Goal: Transaction & Acquisition: Obtain resource

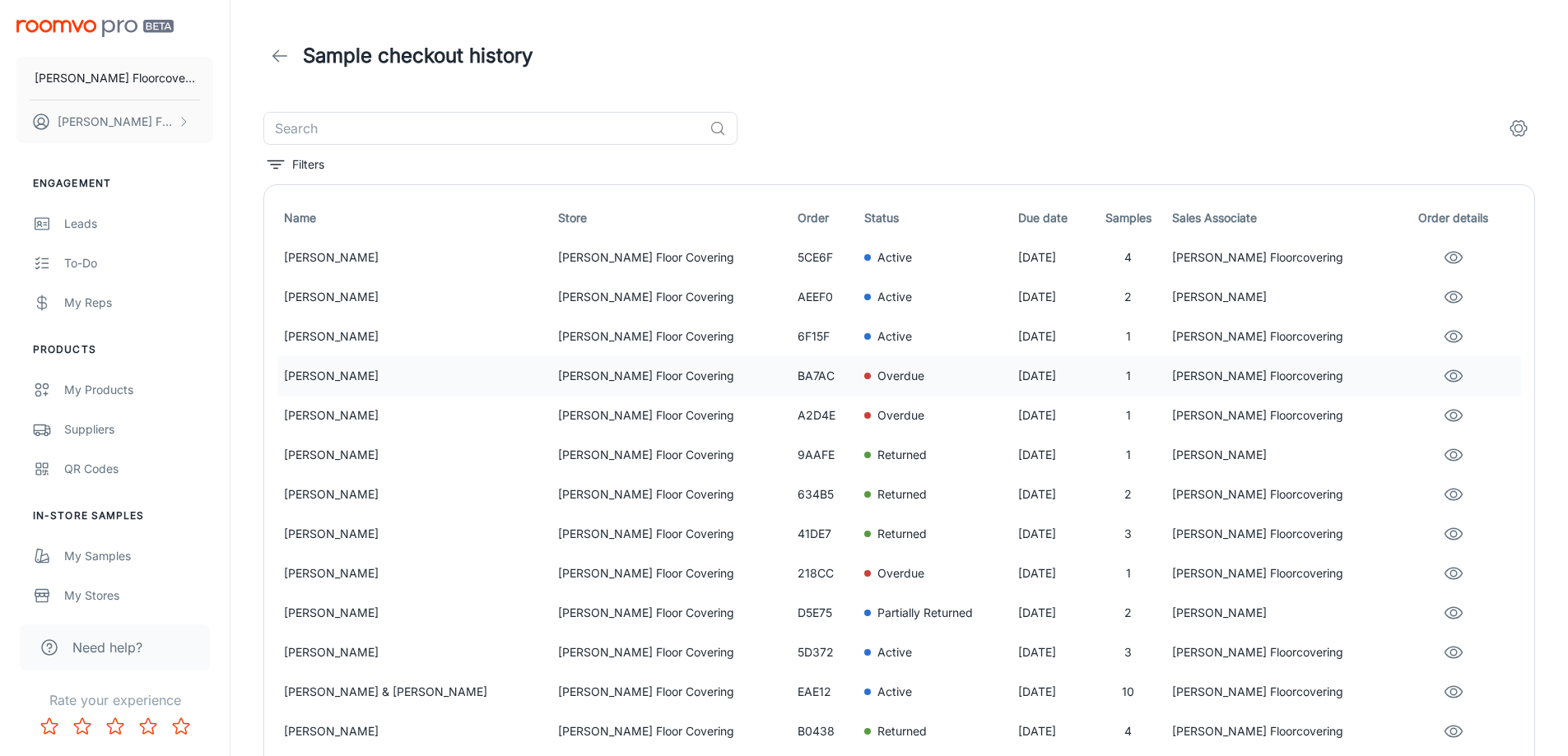
click at [398, 376] on p "[PERSON_NAME]" at bounding box center [414, 376] width 261 height 18
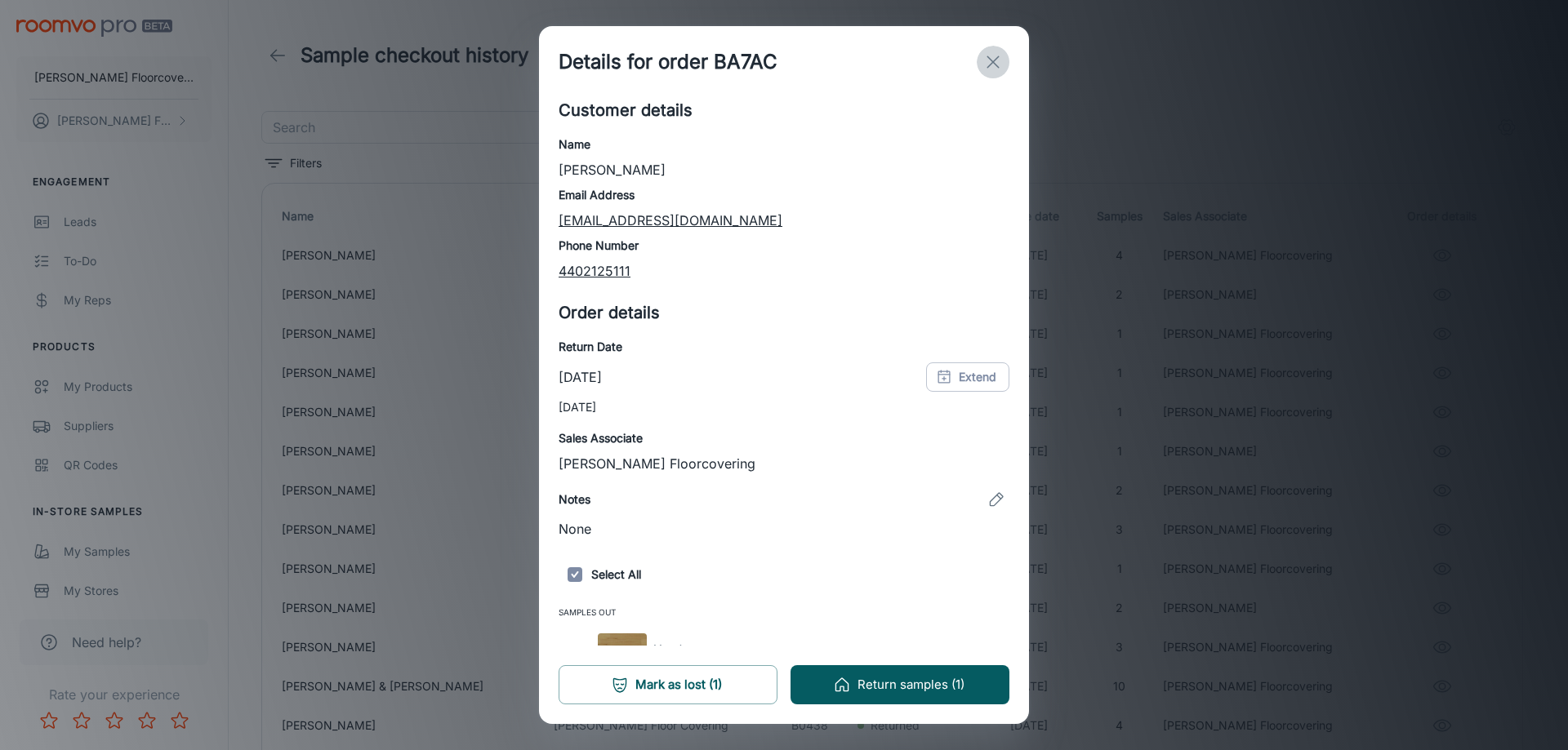
click at [996, 68] on icon "exit" at bounding box center [993, 62] width 20 height 20
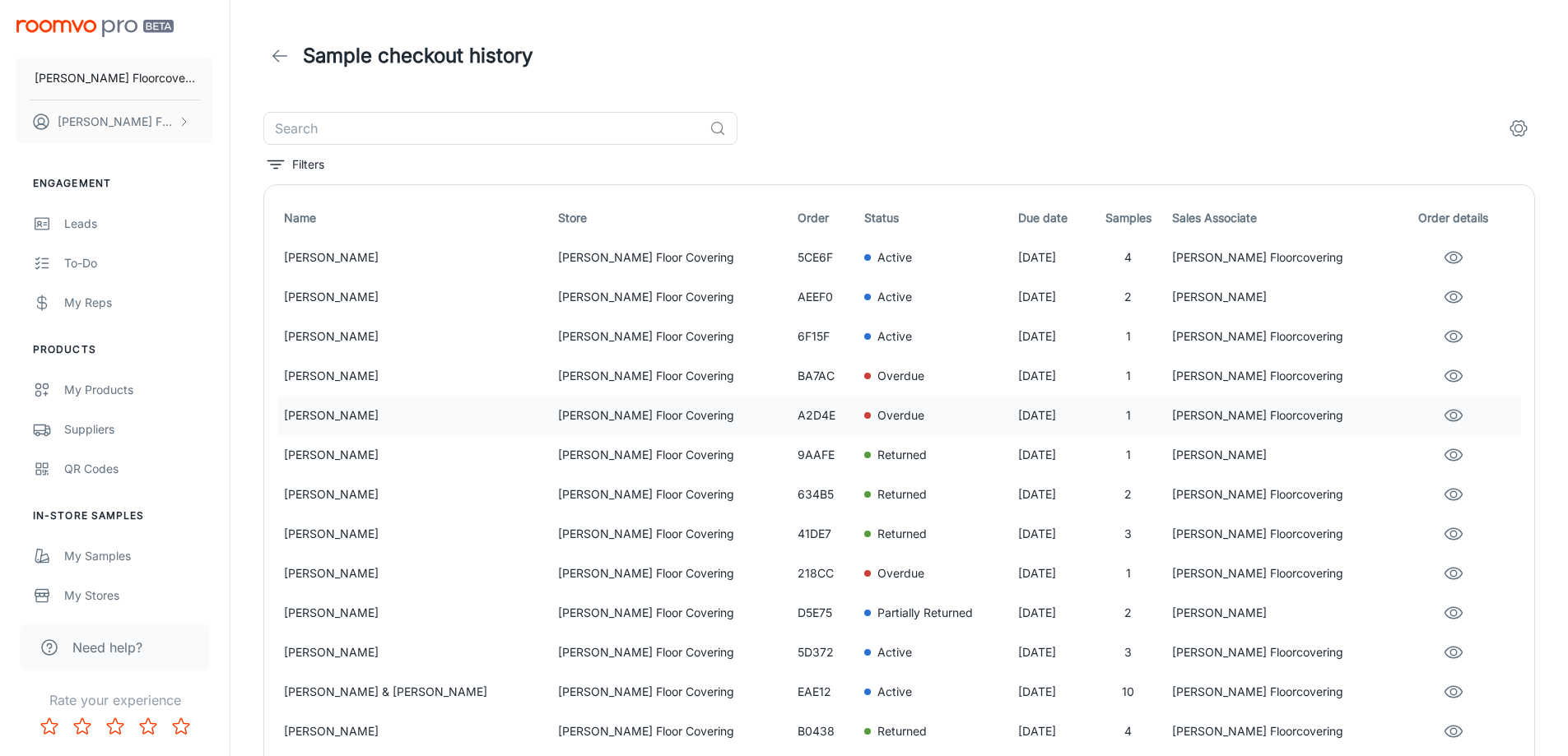
click at [424, 412] on p "[PERSON_NAME]" at bounding box center [414, 416] width 261 height 18
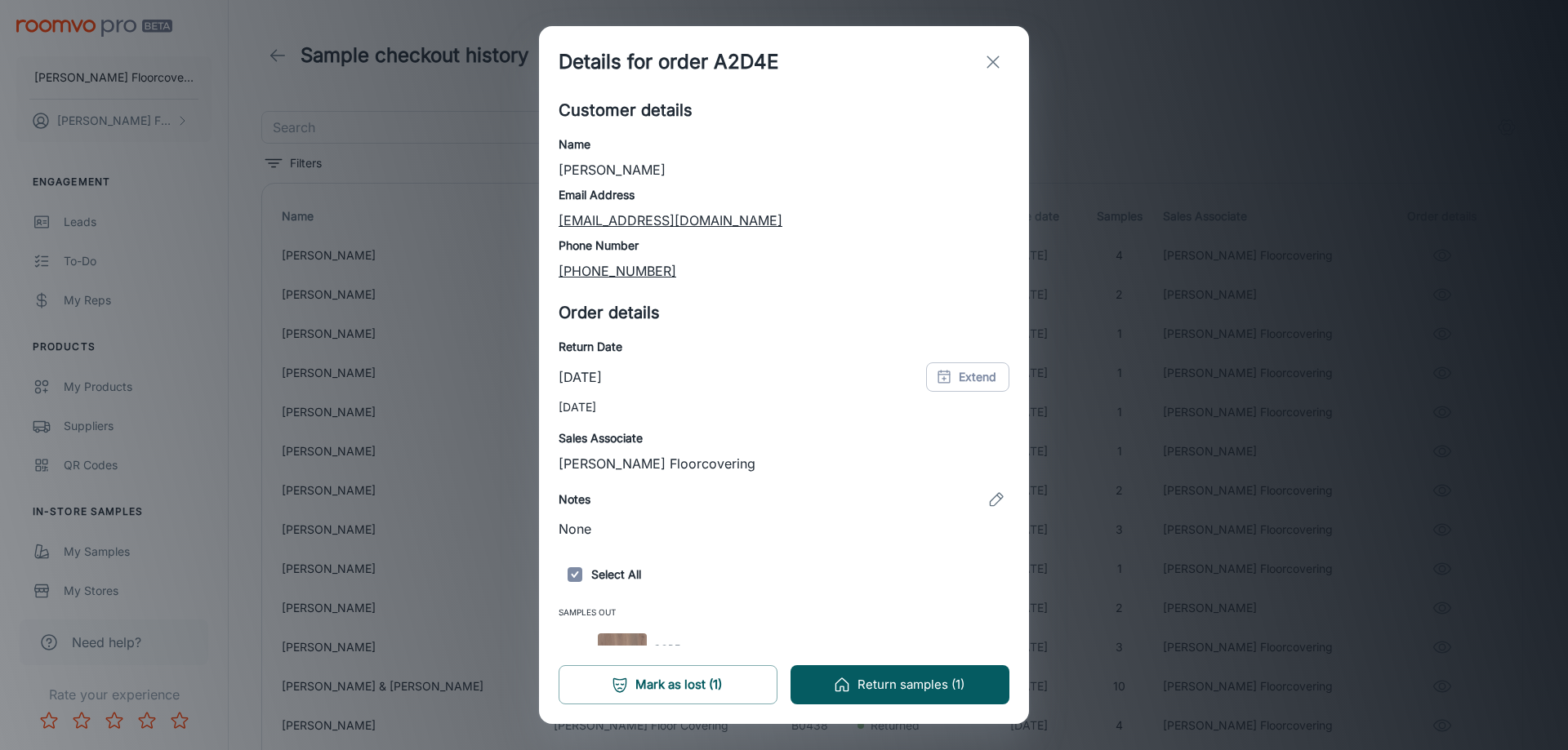
scroll to position [37, 0]
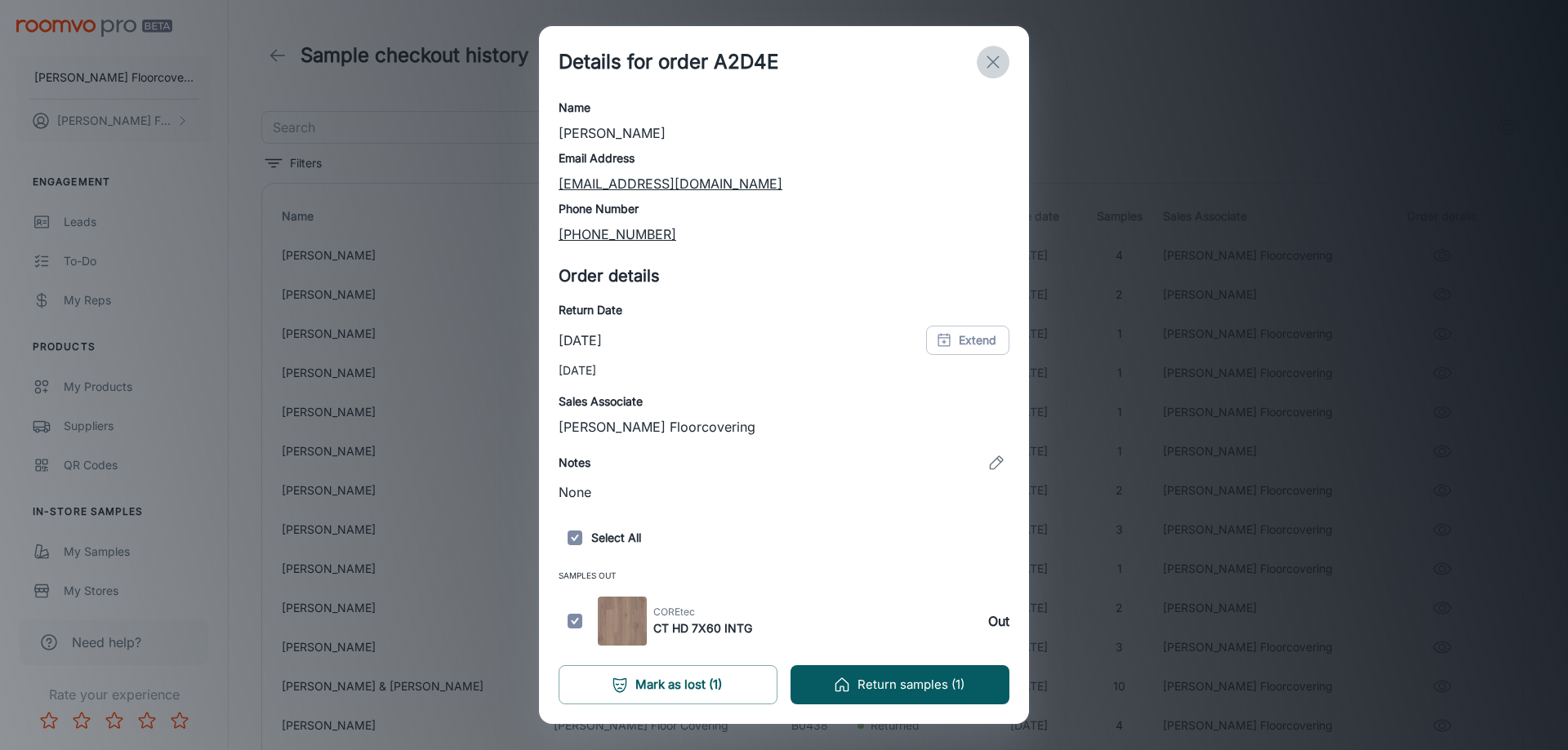
click at [998, 58] on icon "exit" at bounding box center [993, 62] width 20 height 20
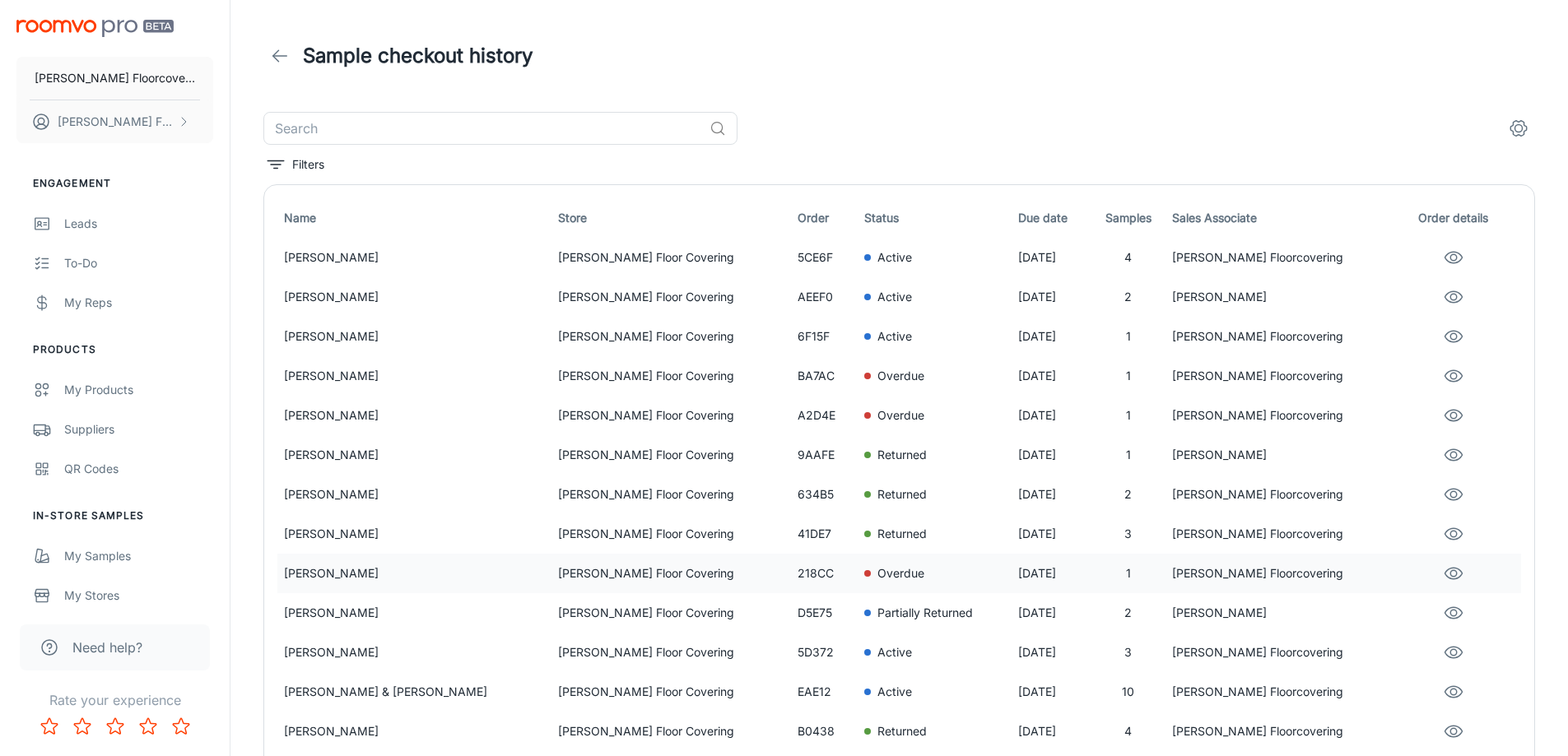
click at [877, 573] on p "Overdue" at bounding box center [901, 574] width 47 height 18
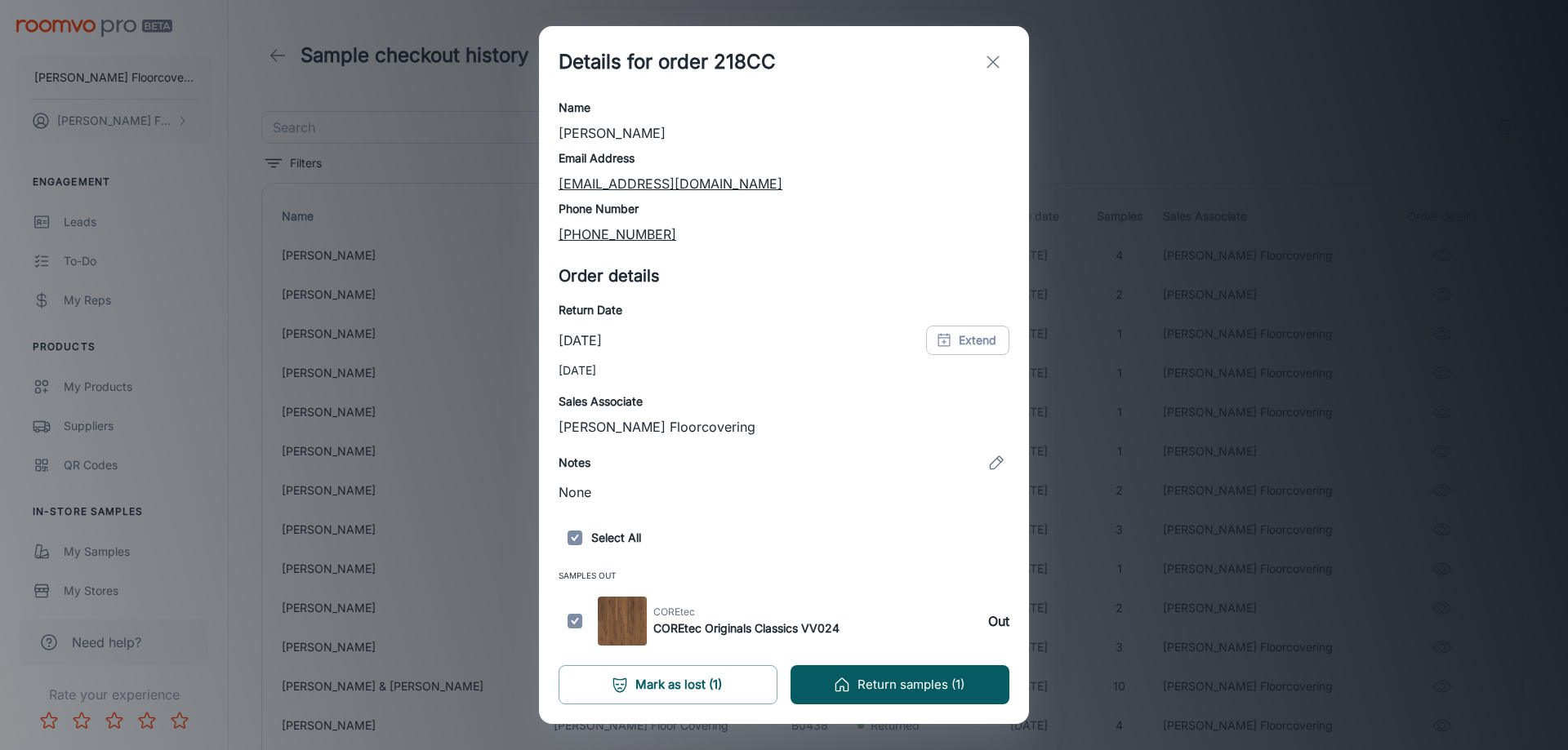
click at [992, 64] on icon "exit" at bounding box center [993, 62] width 20 height 20
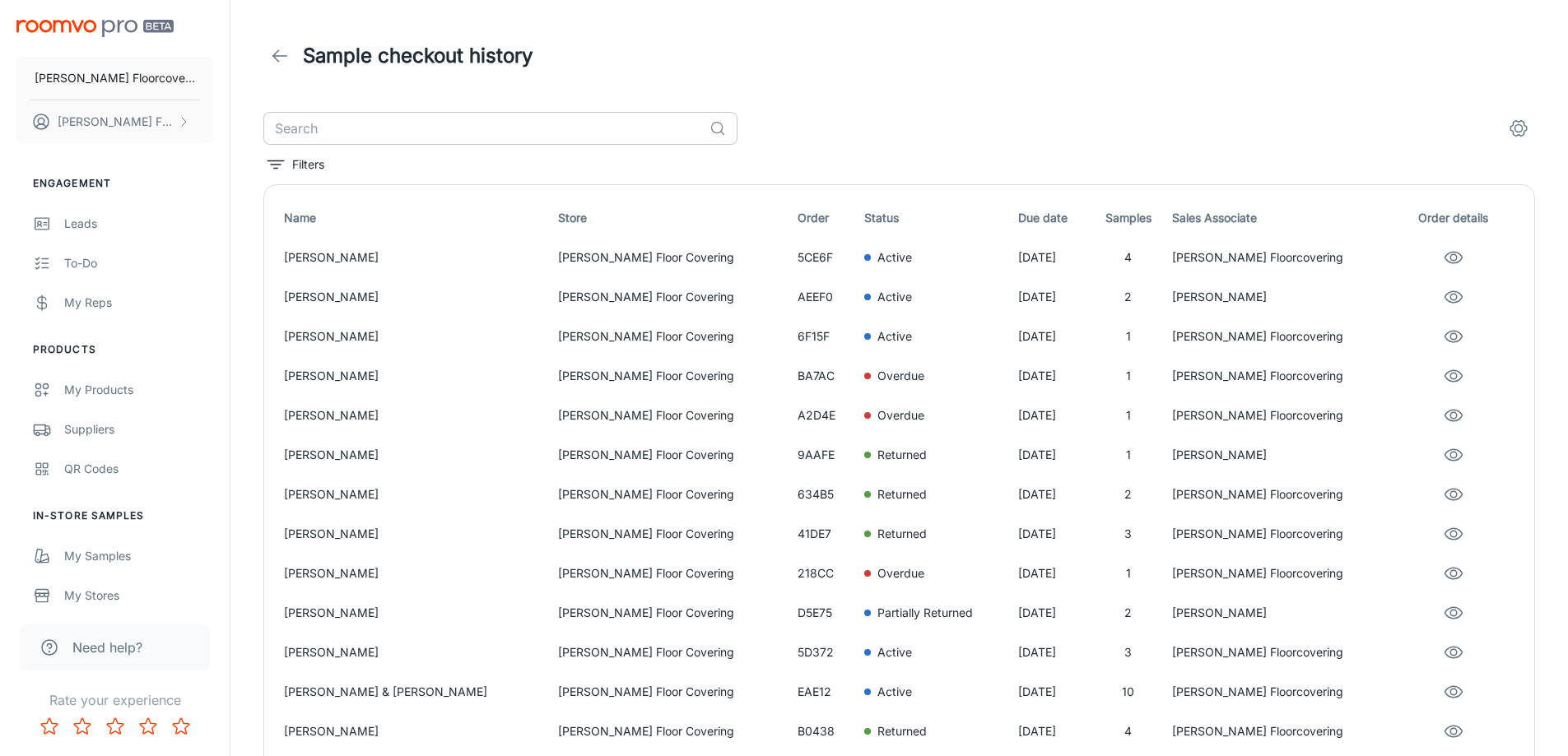
click at [343, 131] on input "text" at bounding box center [483, 128] width 440 height 32
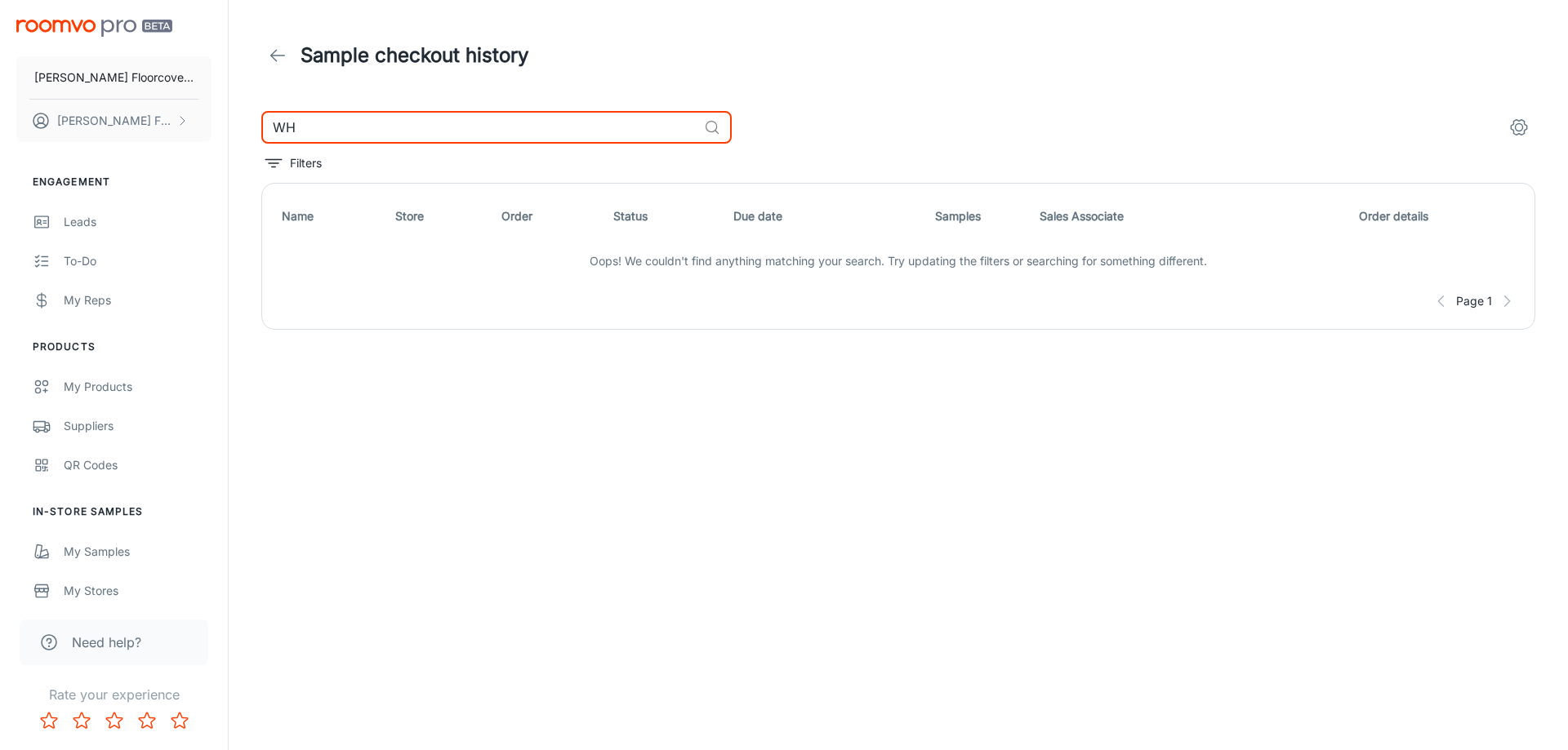
type input "W"
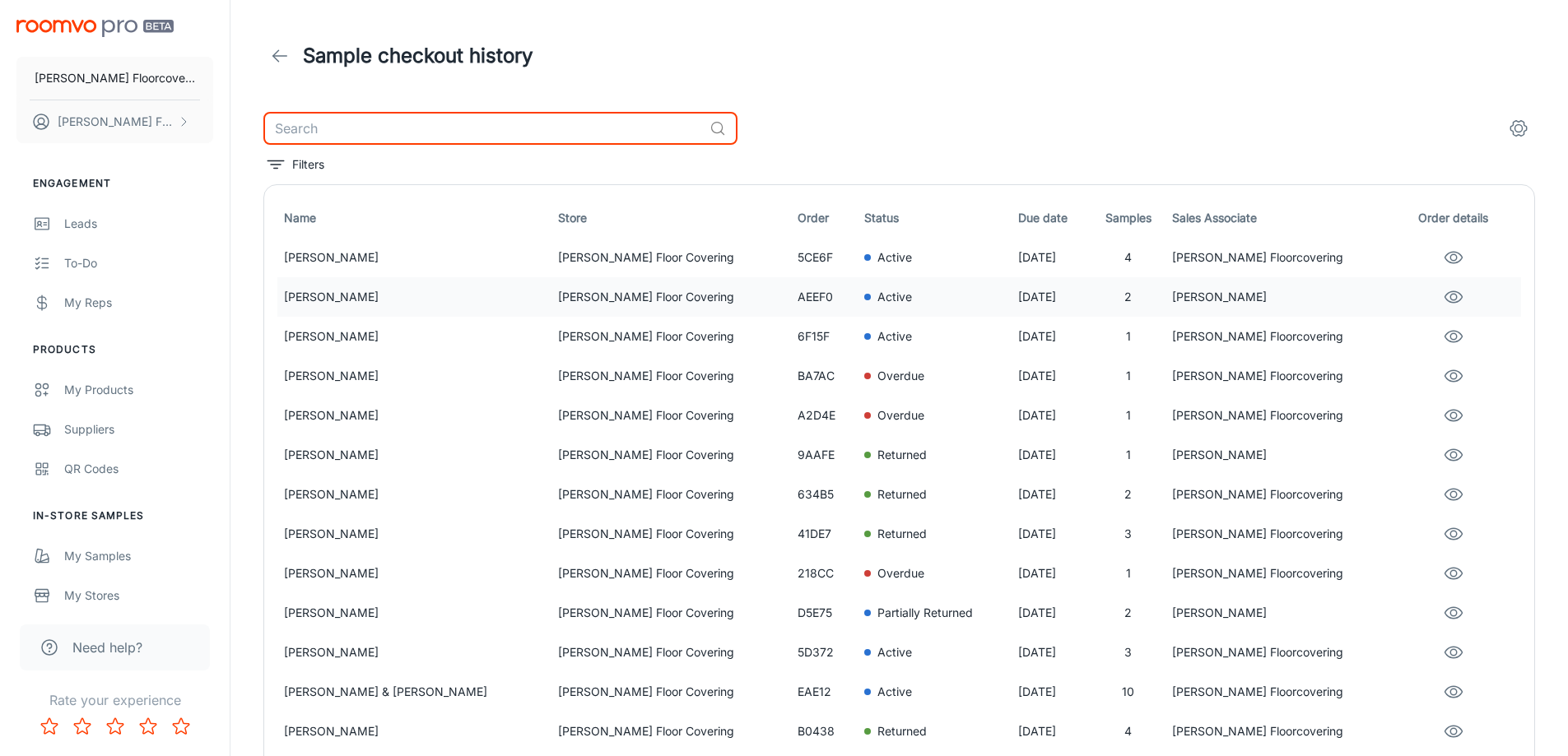
click at [877, 300] on p "Active" at bounding box center [895, 297] width 34 height 18
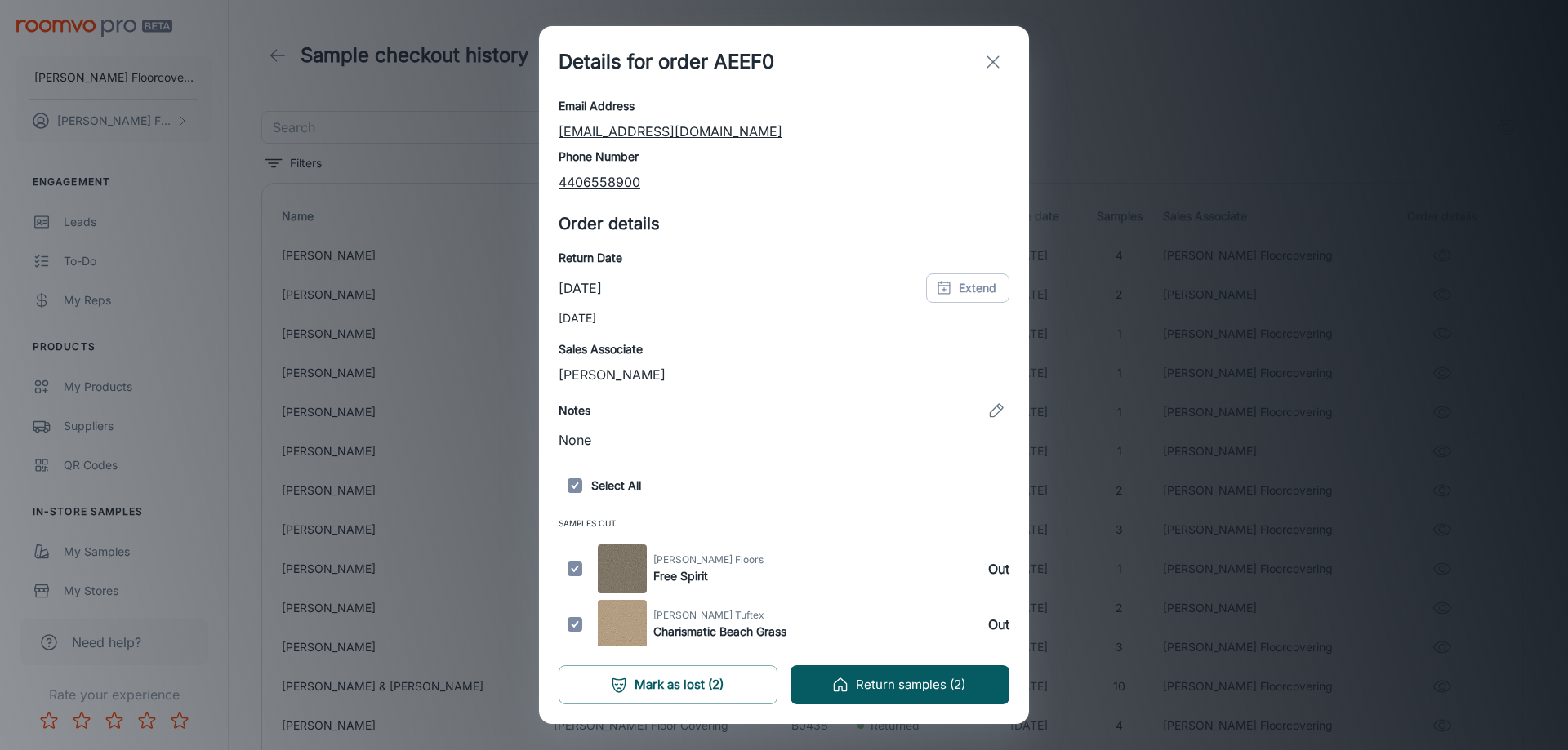
scroll to position [92, 0]
click at [981, 60] on button "exit" at bounding box center [993, 62] width 32 height 32
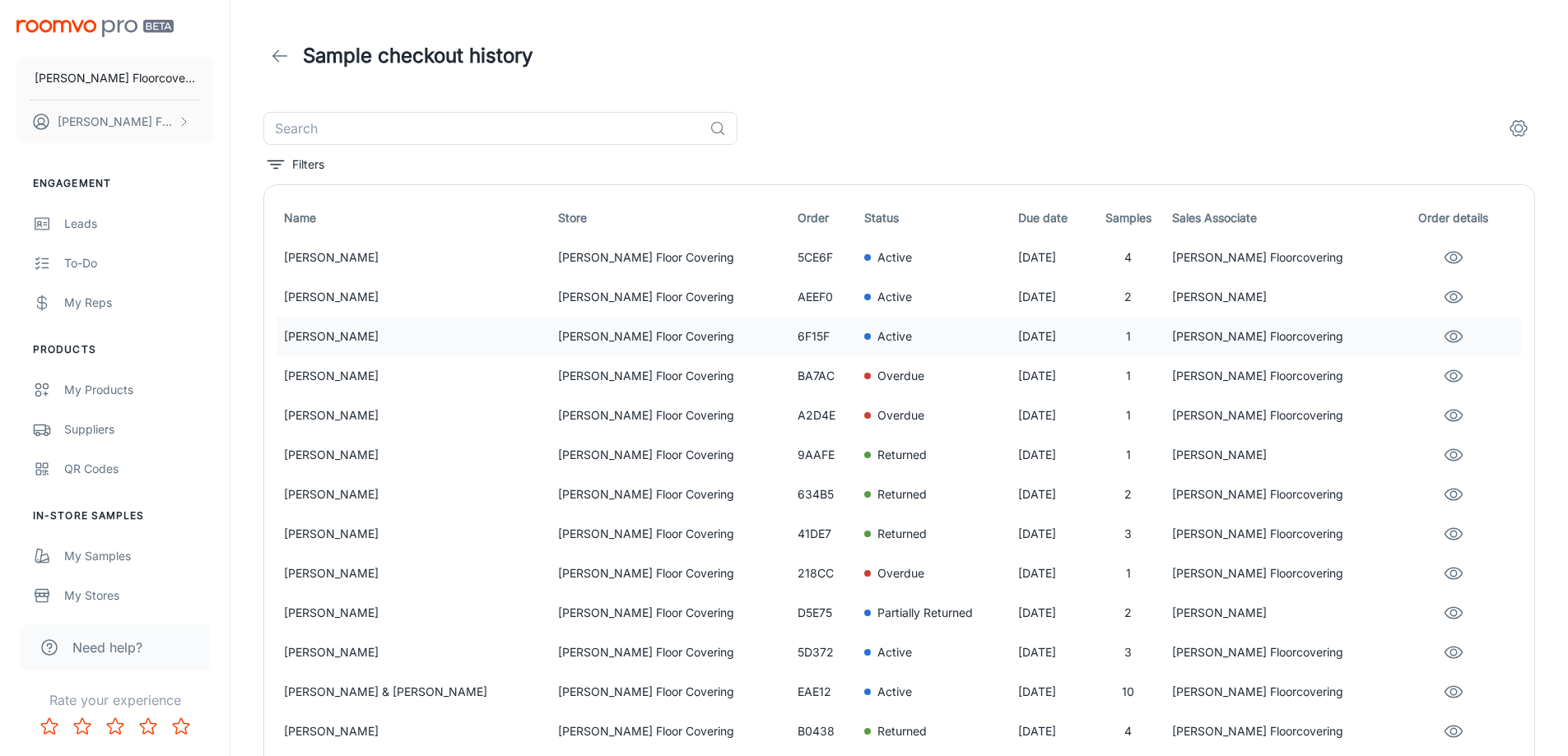
click at [865, 341] on div "Active" at bounding box center [935, 337] width 141 height 18
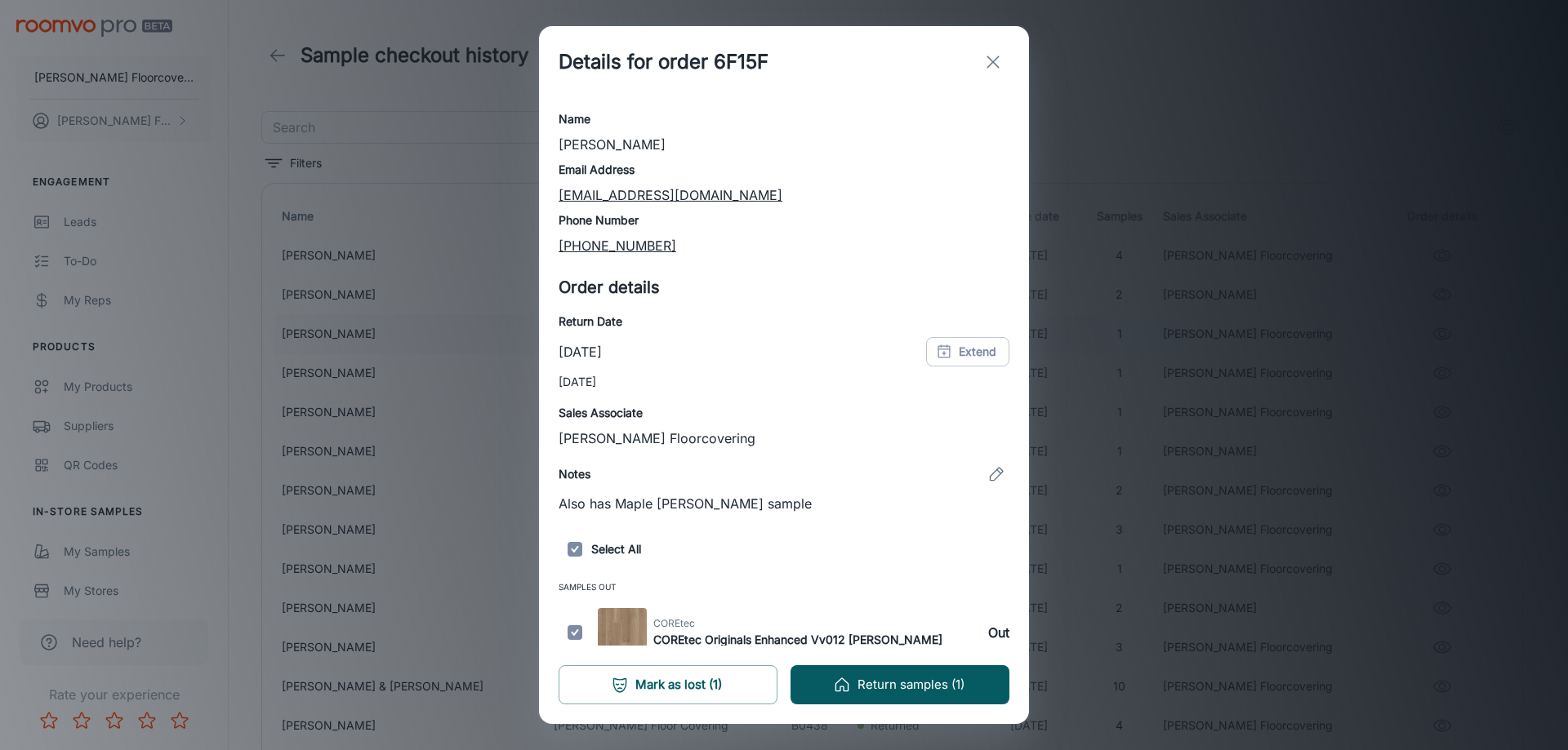
scroll to position [37, 0]
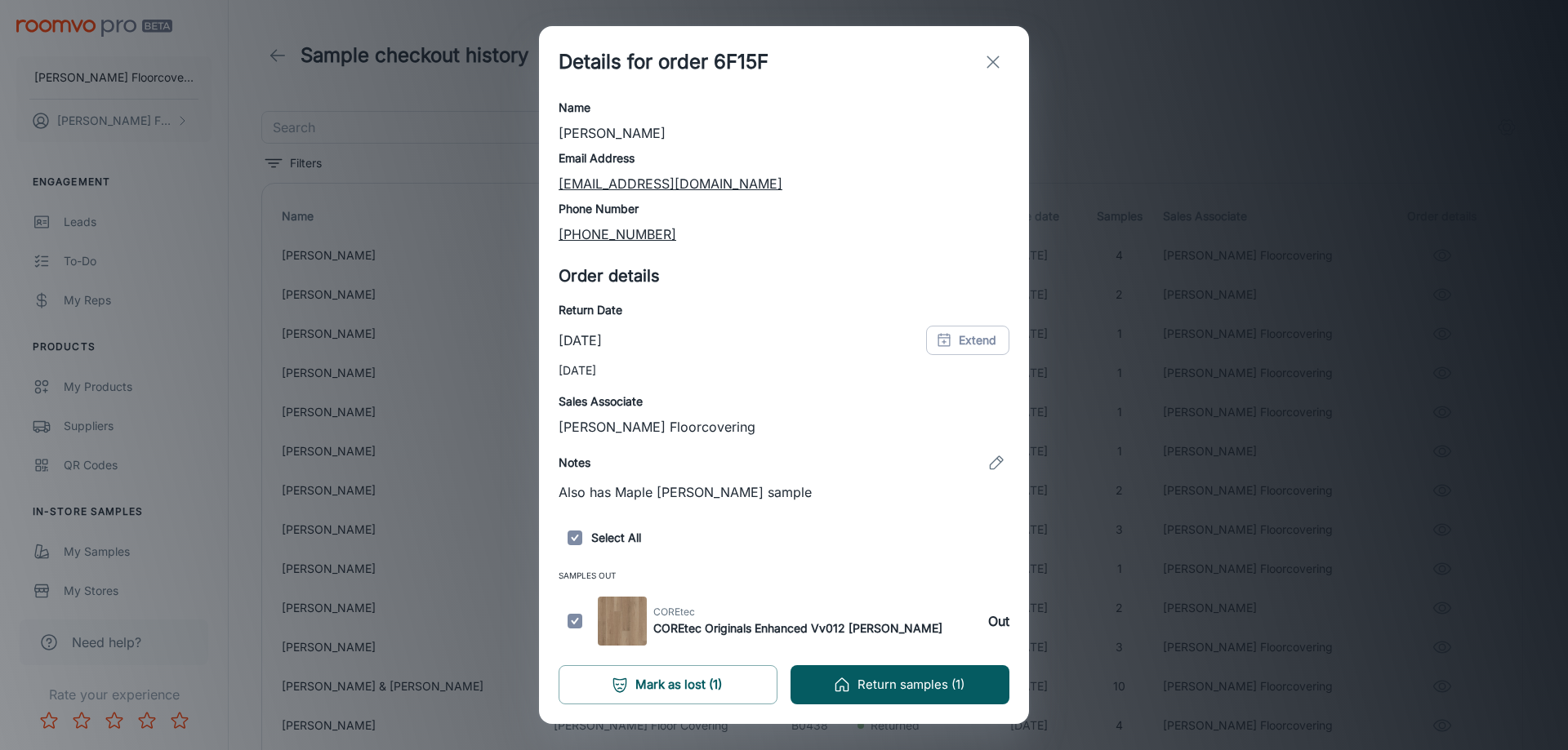
click at [994, 64] on line "exit" at bounding box center [993, 62] width 12 height 12
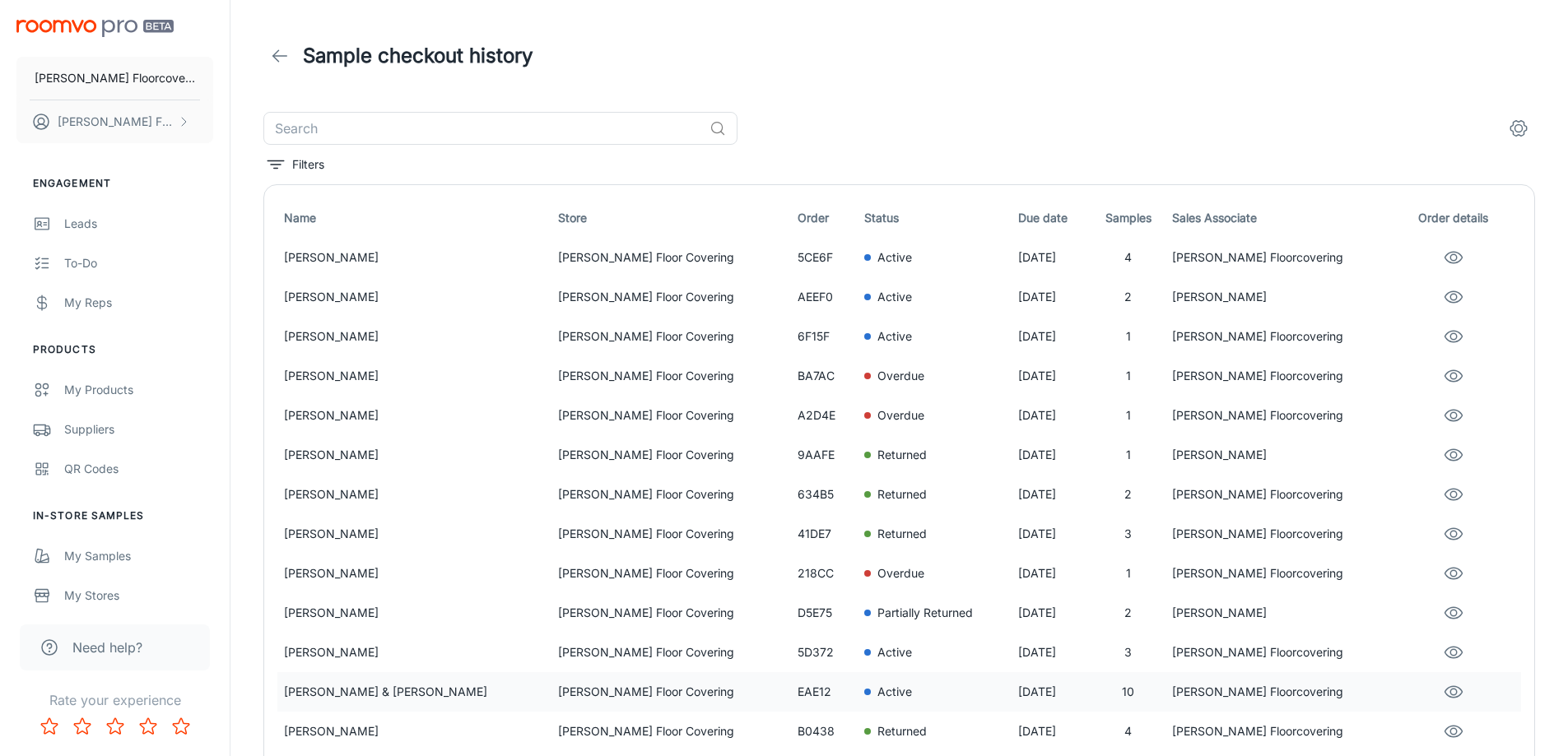
click at [877, 688] on p "Active" at bounding box center [895, 692] width 34 height 18
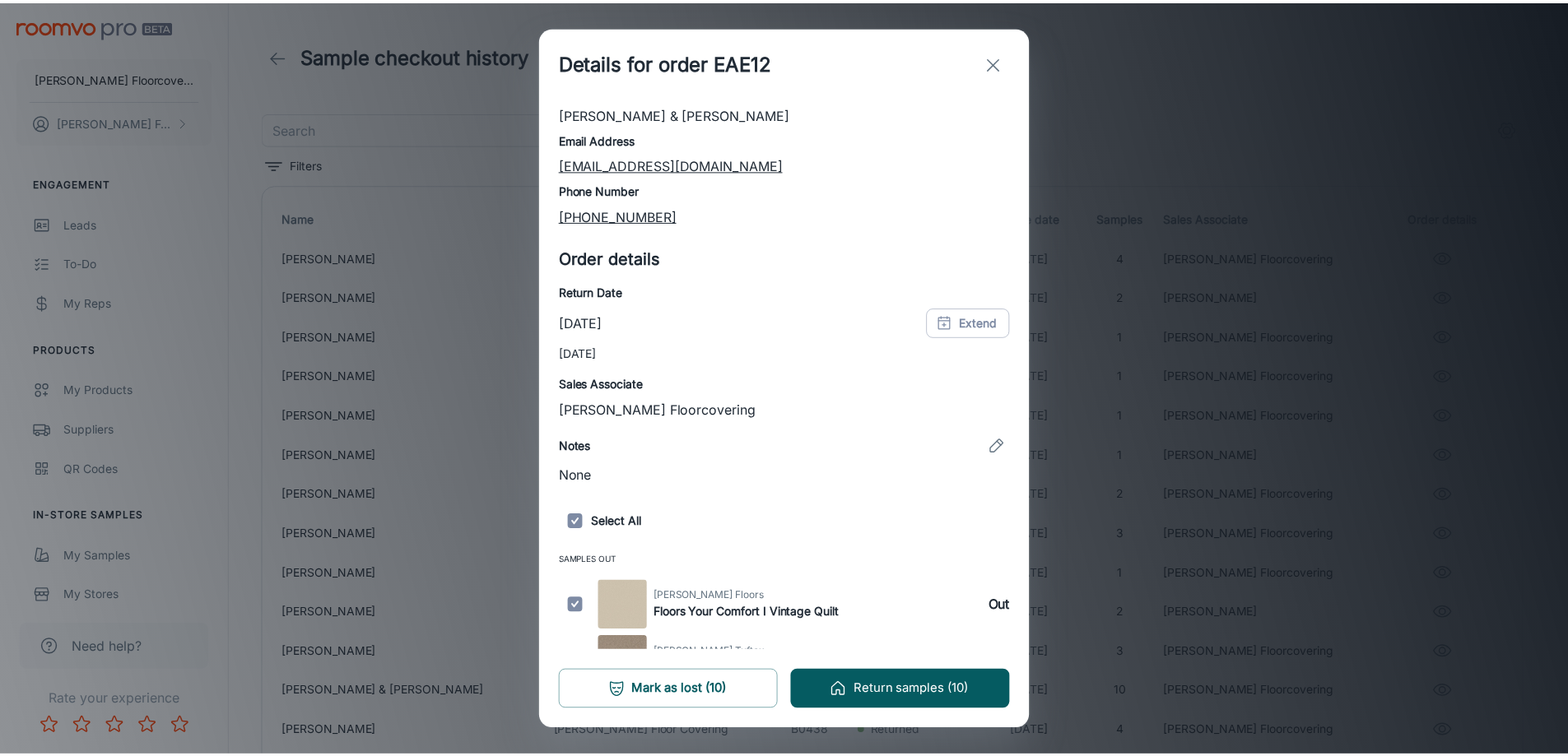
scroll to position [0, 0]
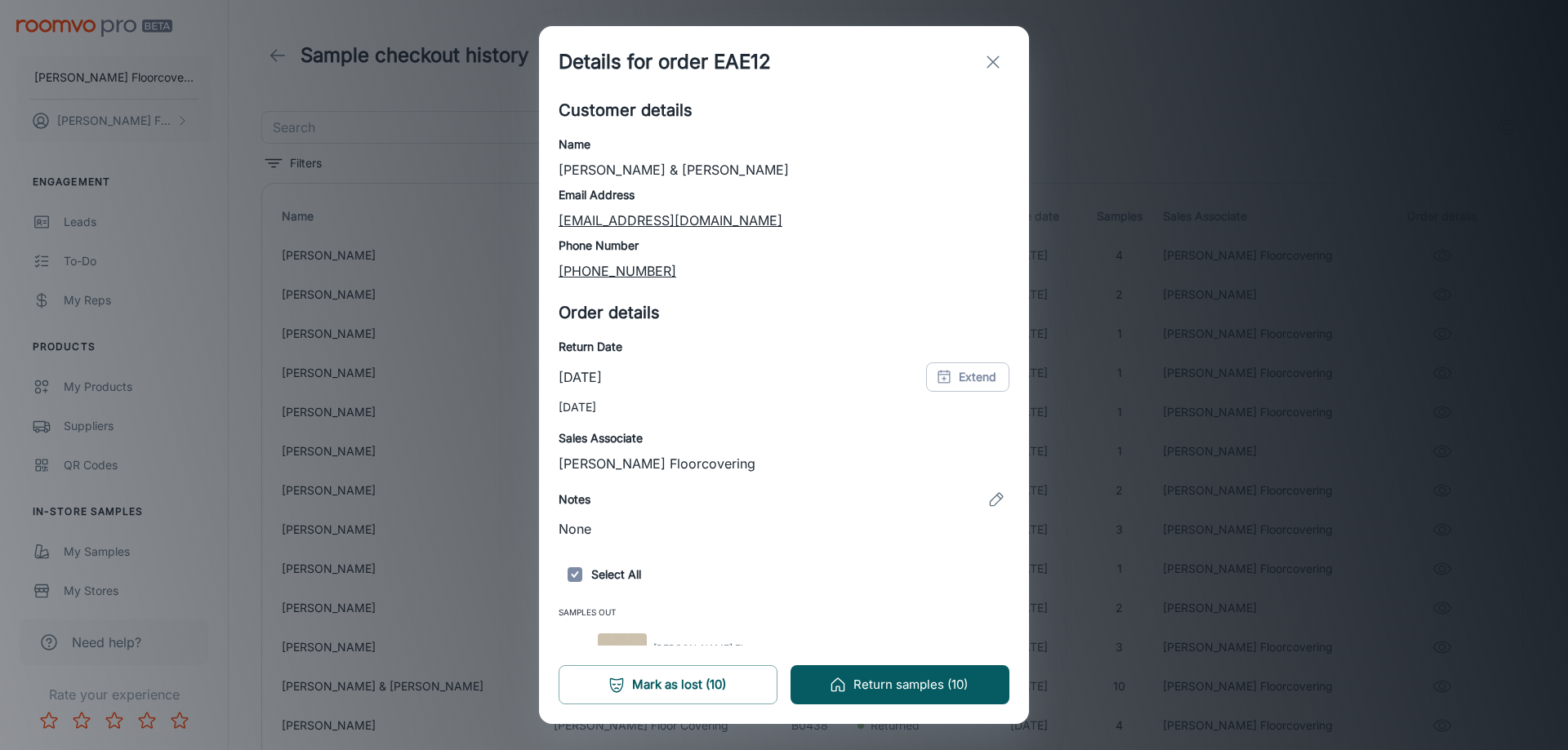
click at [990, 63] on icon "exit" at bounding box center [993, 62] width 20 height 20
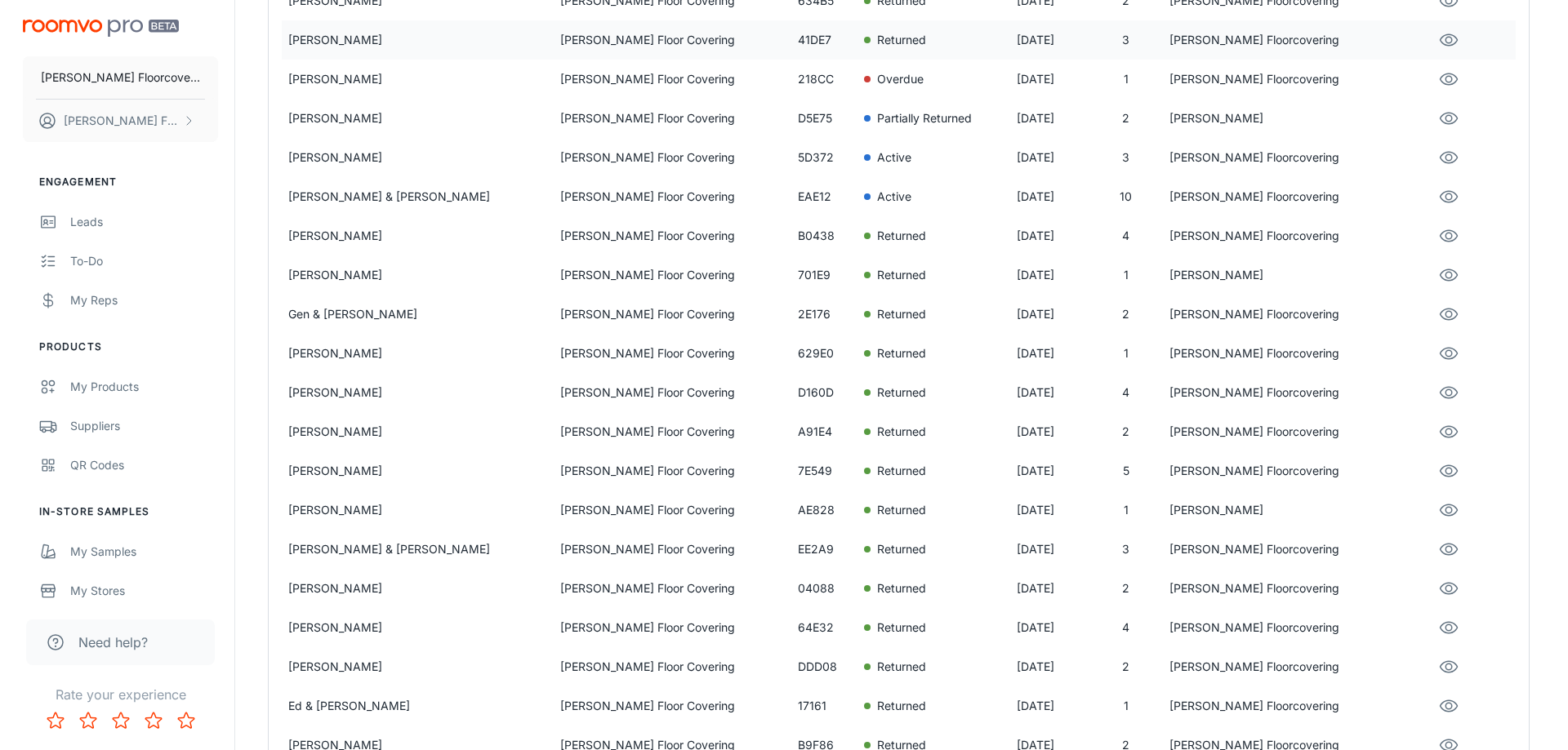
scroll to position [163, 0]
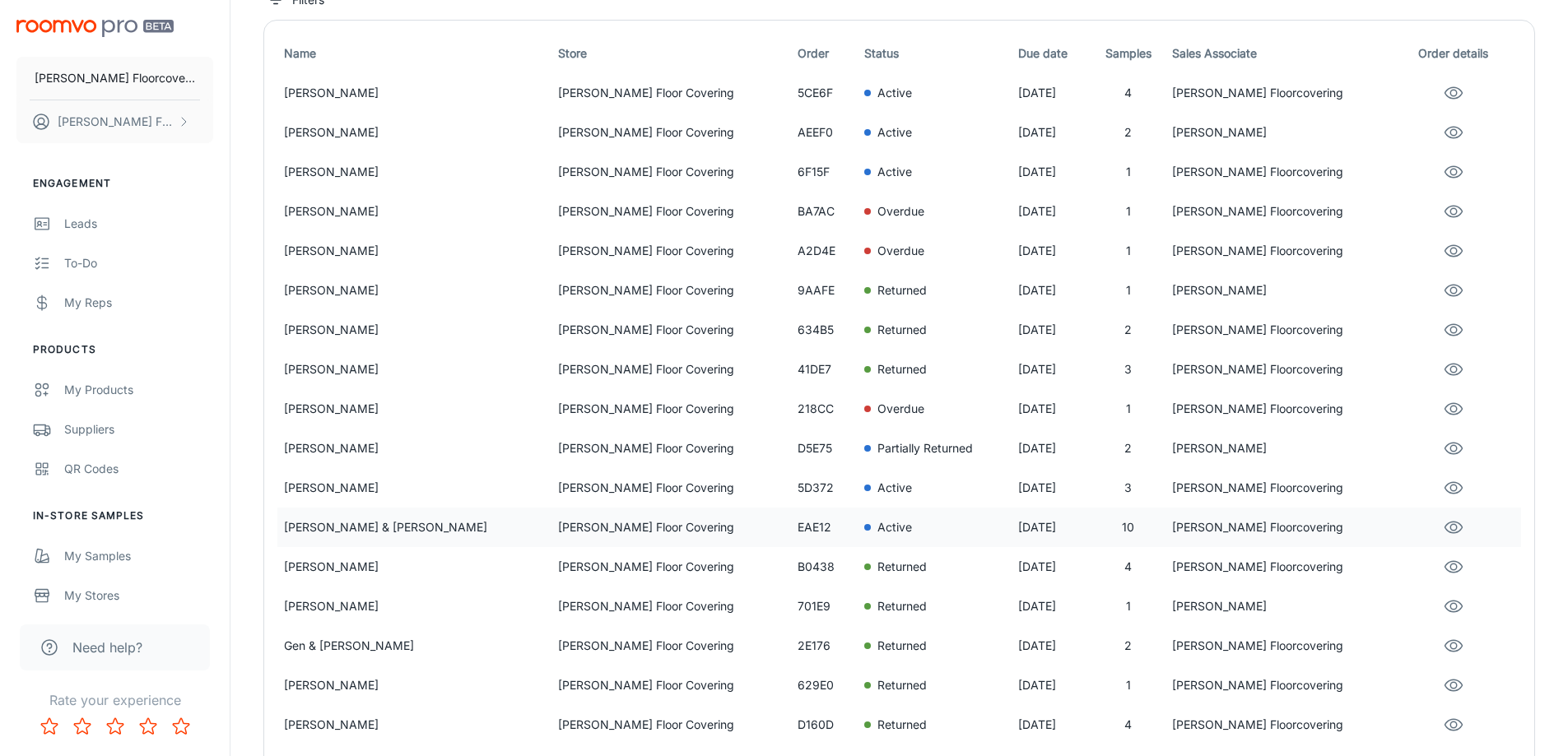
click at [558, 530] on p "[PERSON_NAME] Floor Covering" at bounding box center [671, 528] width 227 height 18
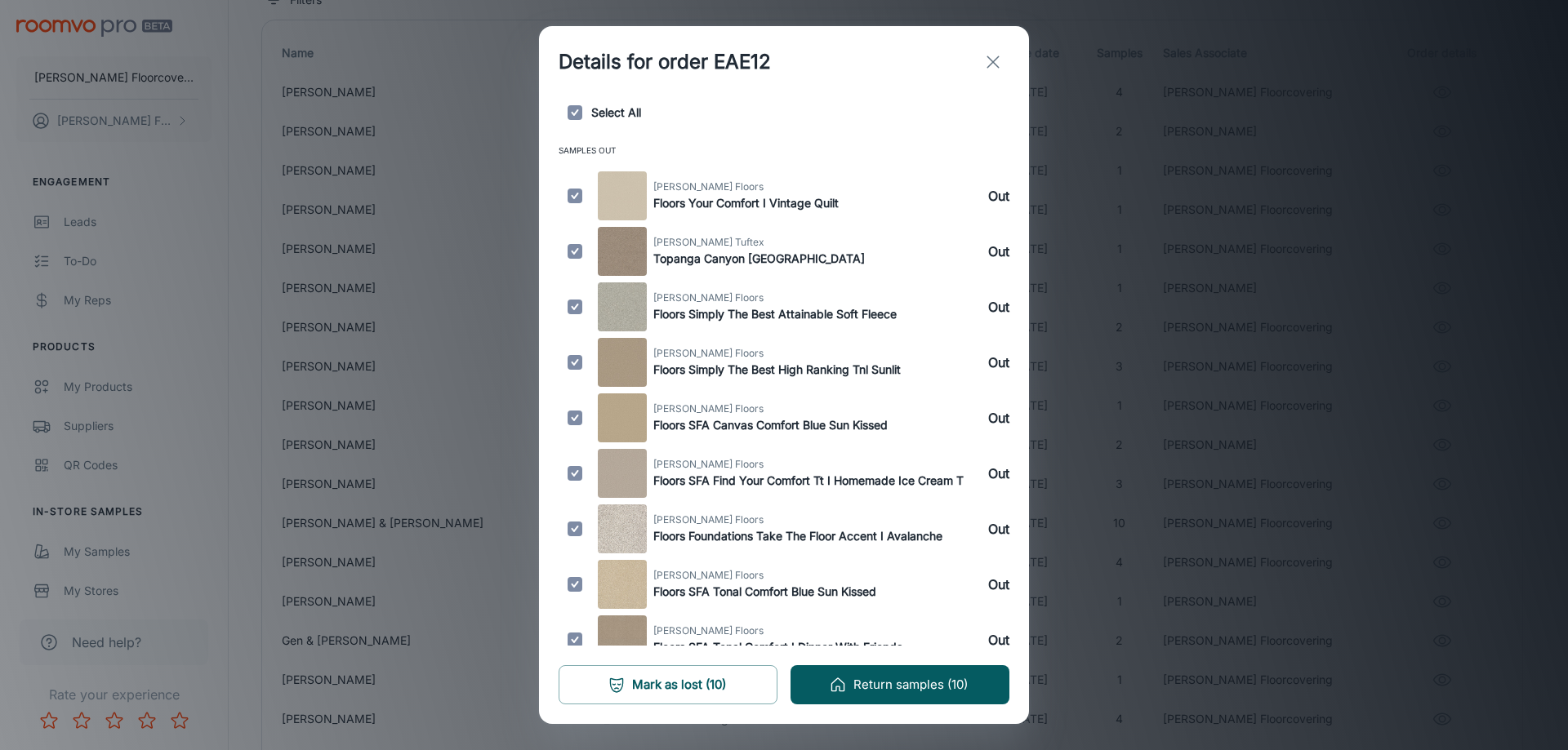
scroll to position [536, 0]
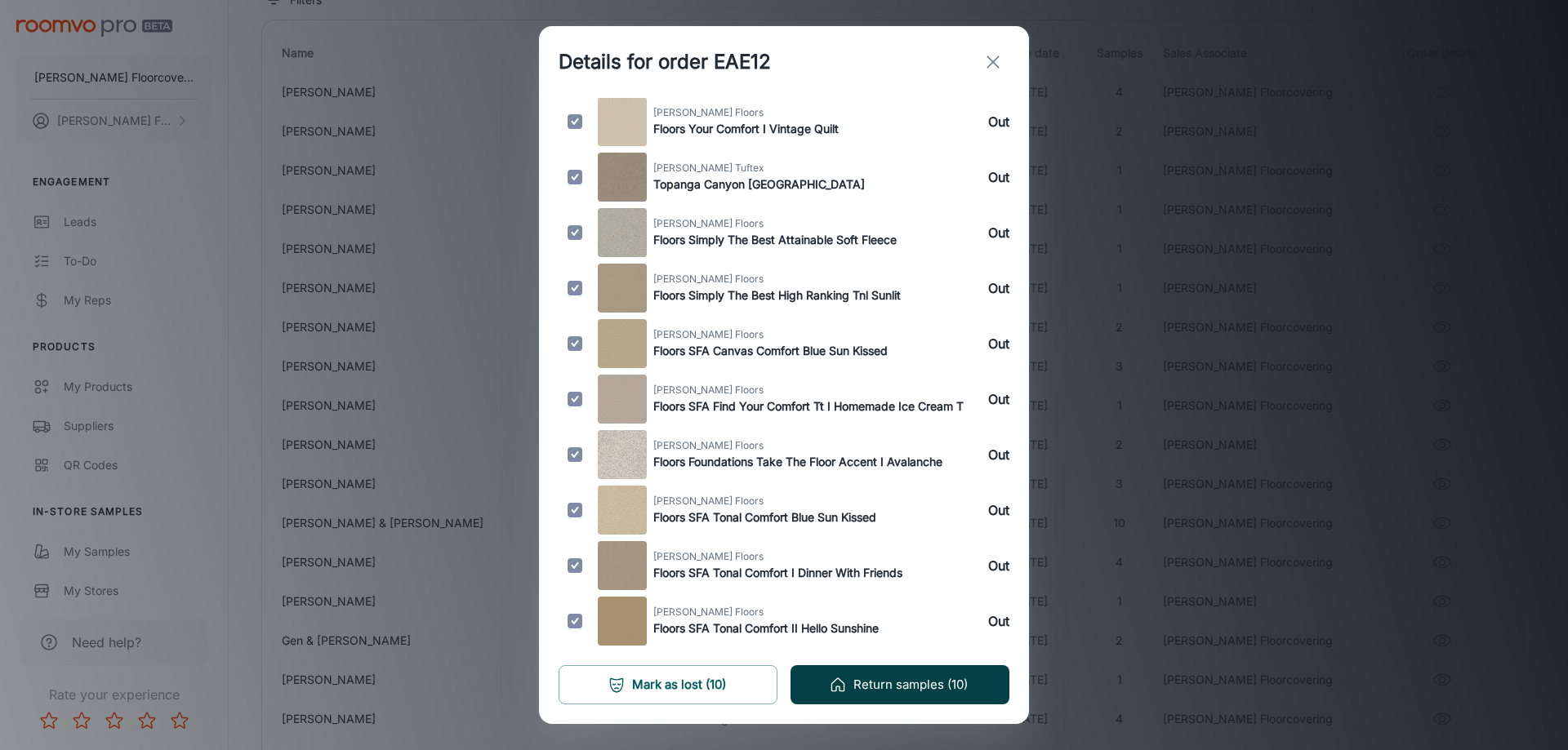
click at [915, 677] on button "Return samples (10)" at bounding box center [900, 685] width 218 height 39
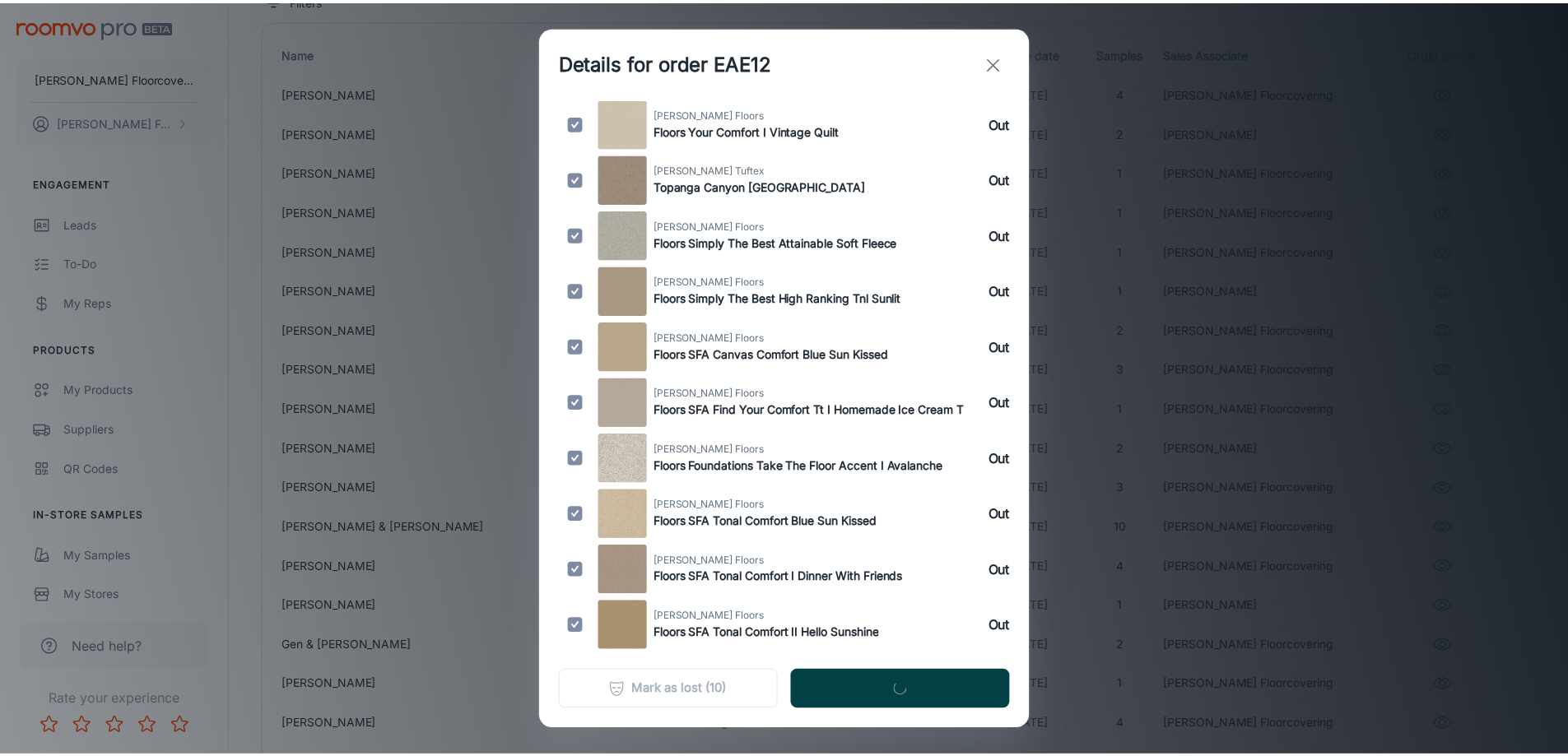
scroll to position [0, 0]
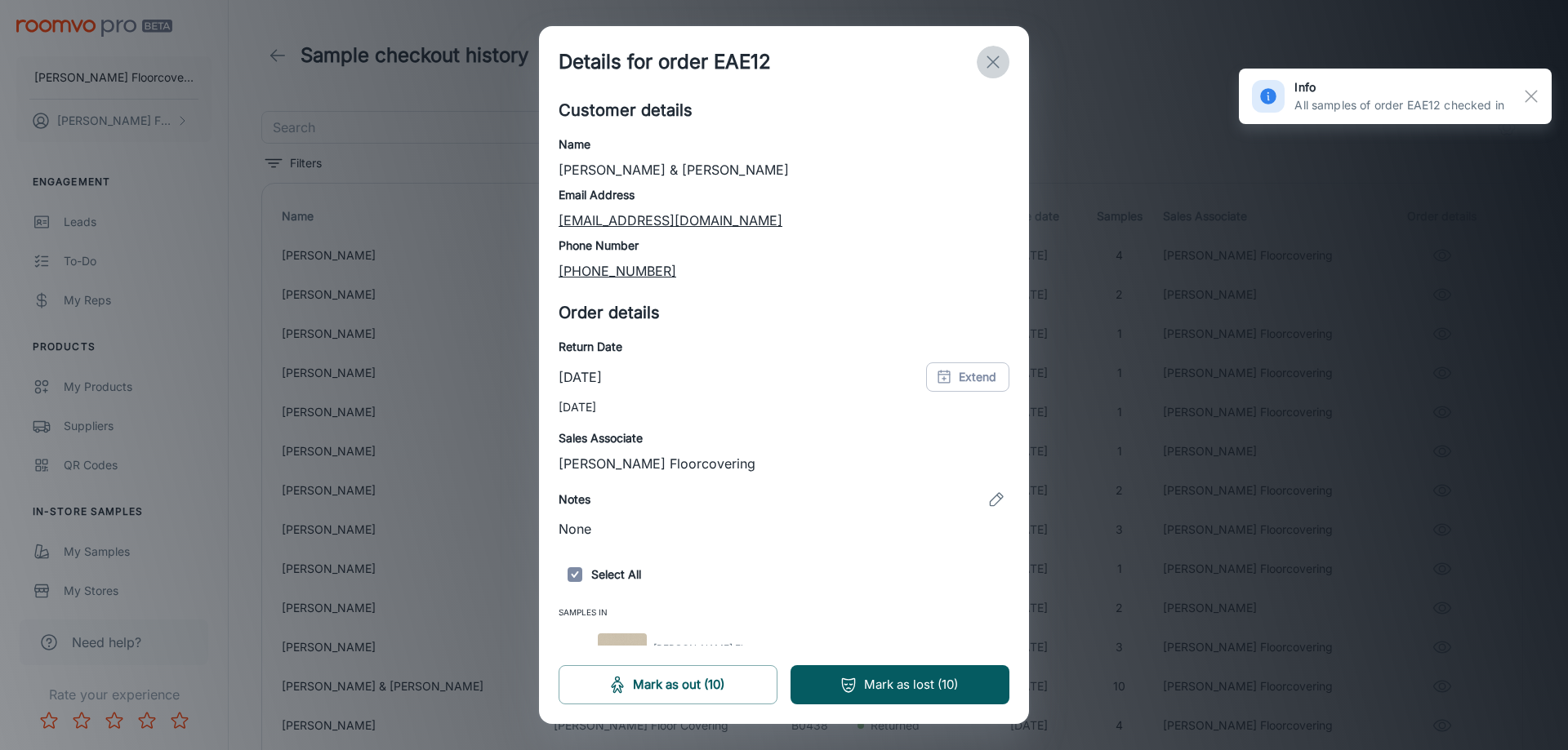
click at [1004, 58] on button "exit" at bounding box center [993, 62] width 32 height 32
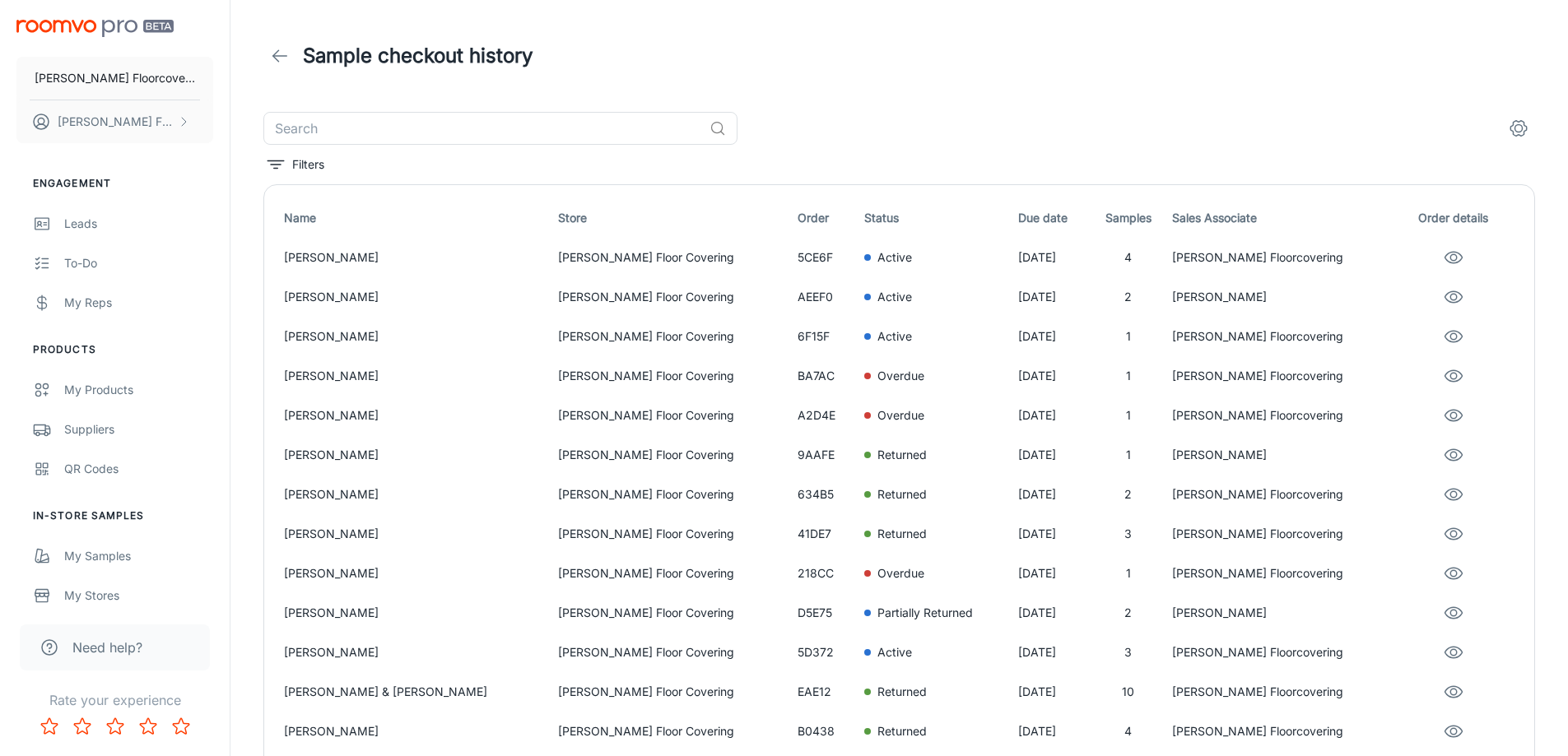
click at [282, 49] on icon at bounding box center [280, 56] width 20 height 20
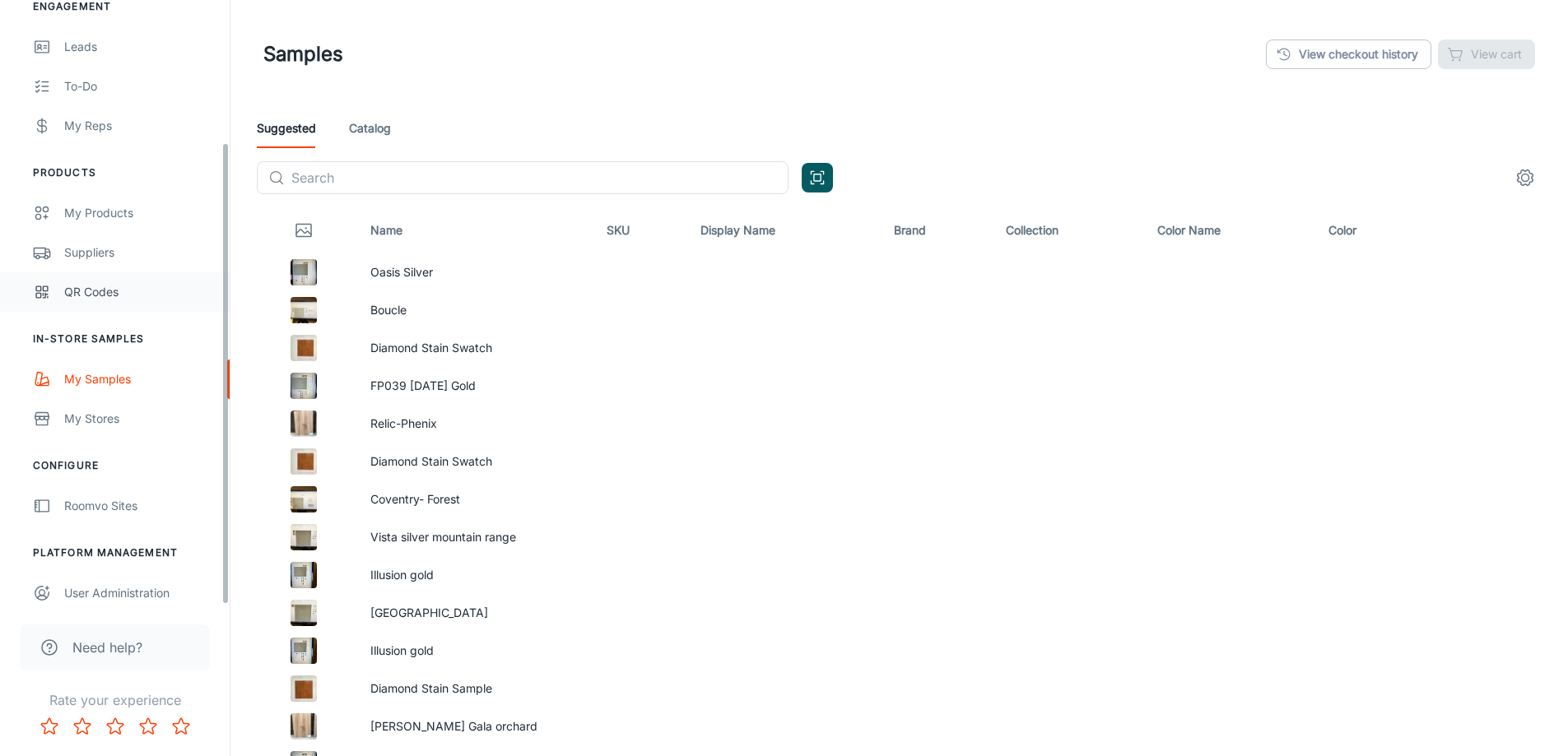
scroll to position [185, 0]
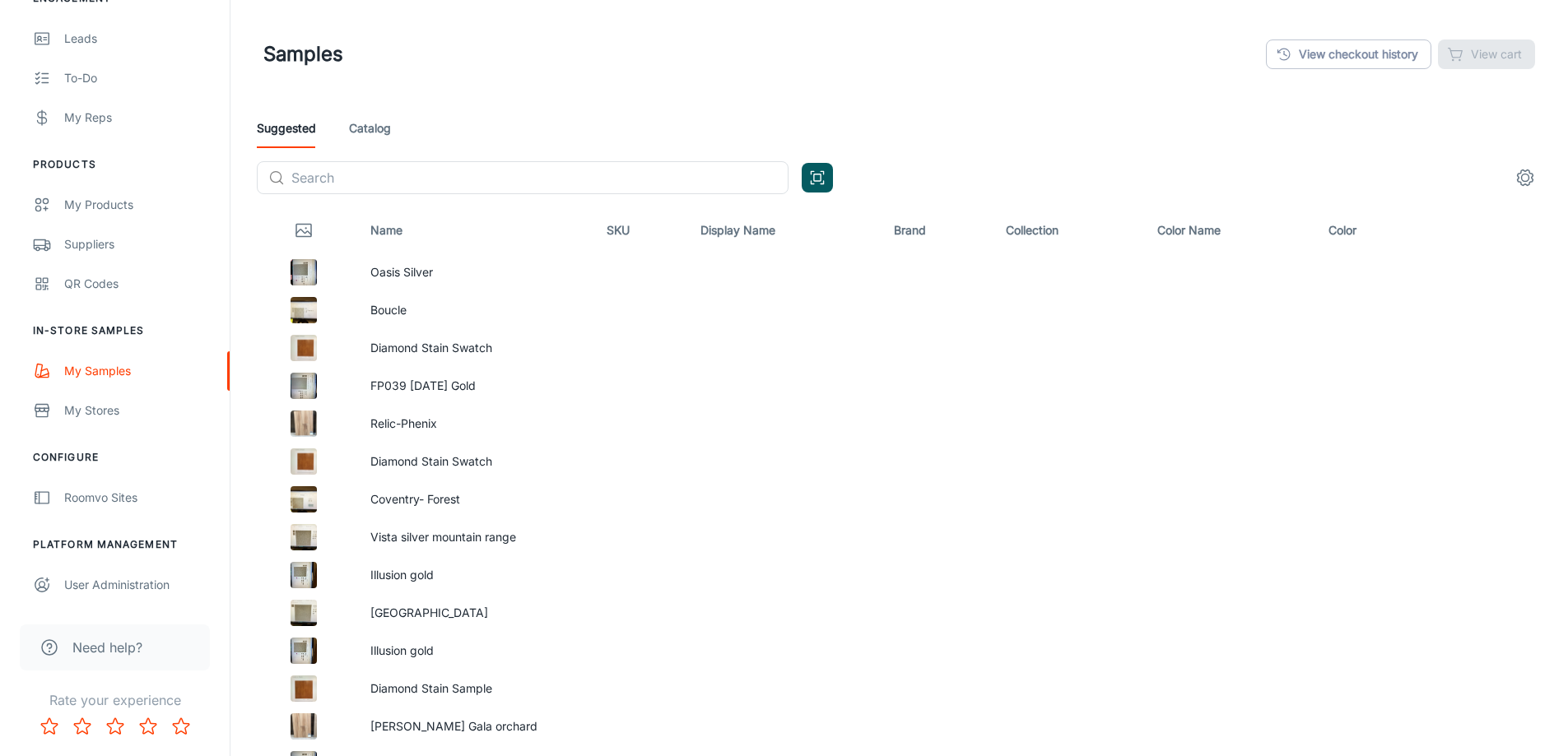
click at [121, 651] on span "Need help?" at bounding box center [107, 648] width 70 height 20
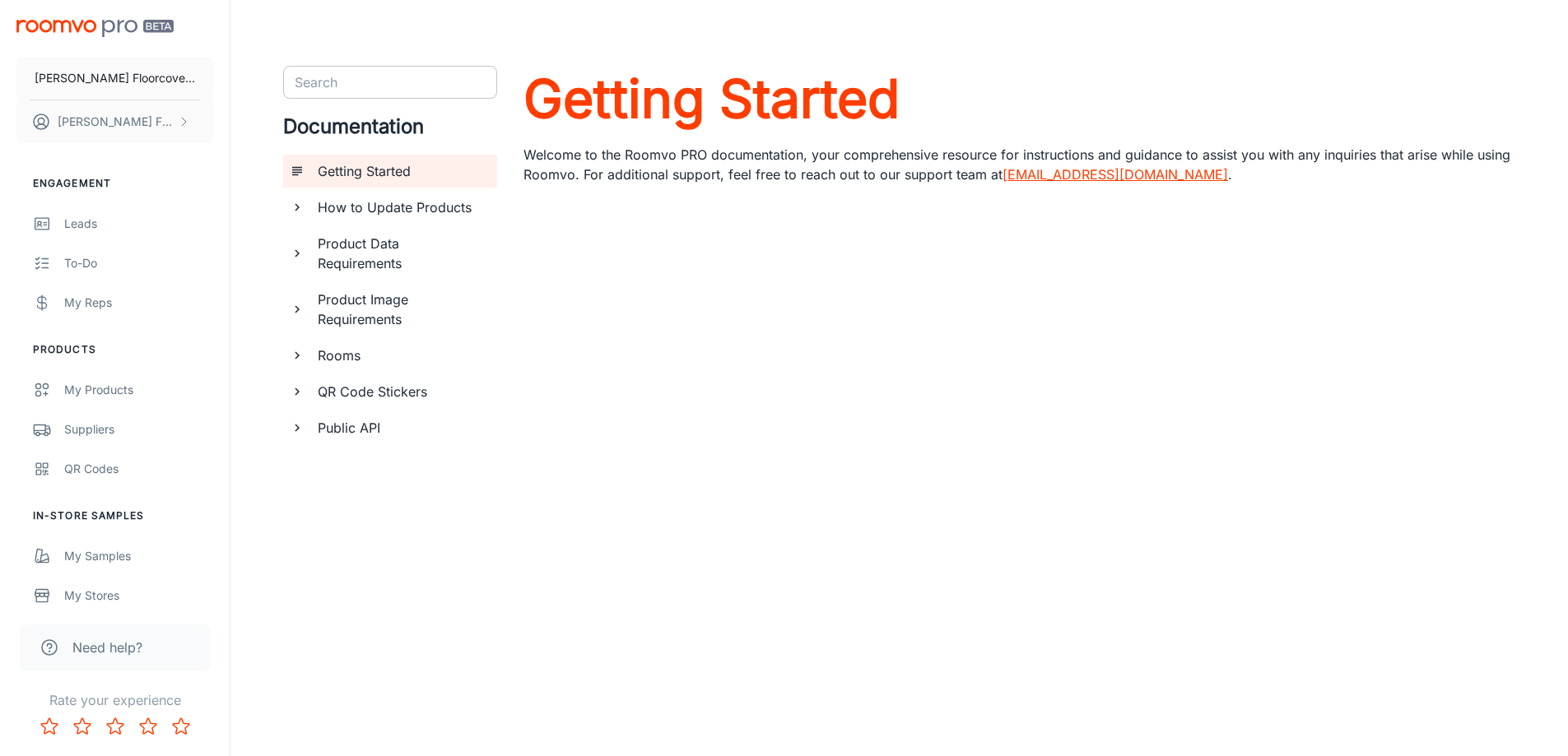
click at [410, 90] on input "Search" at bounding box center [376, 82] width 177 height 23
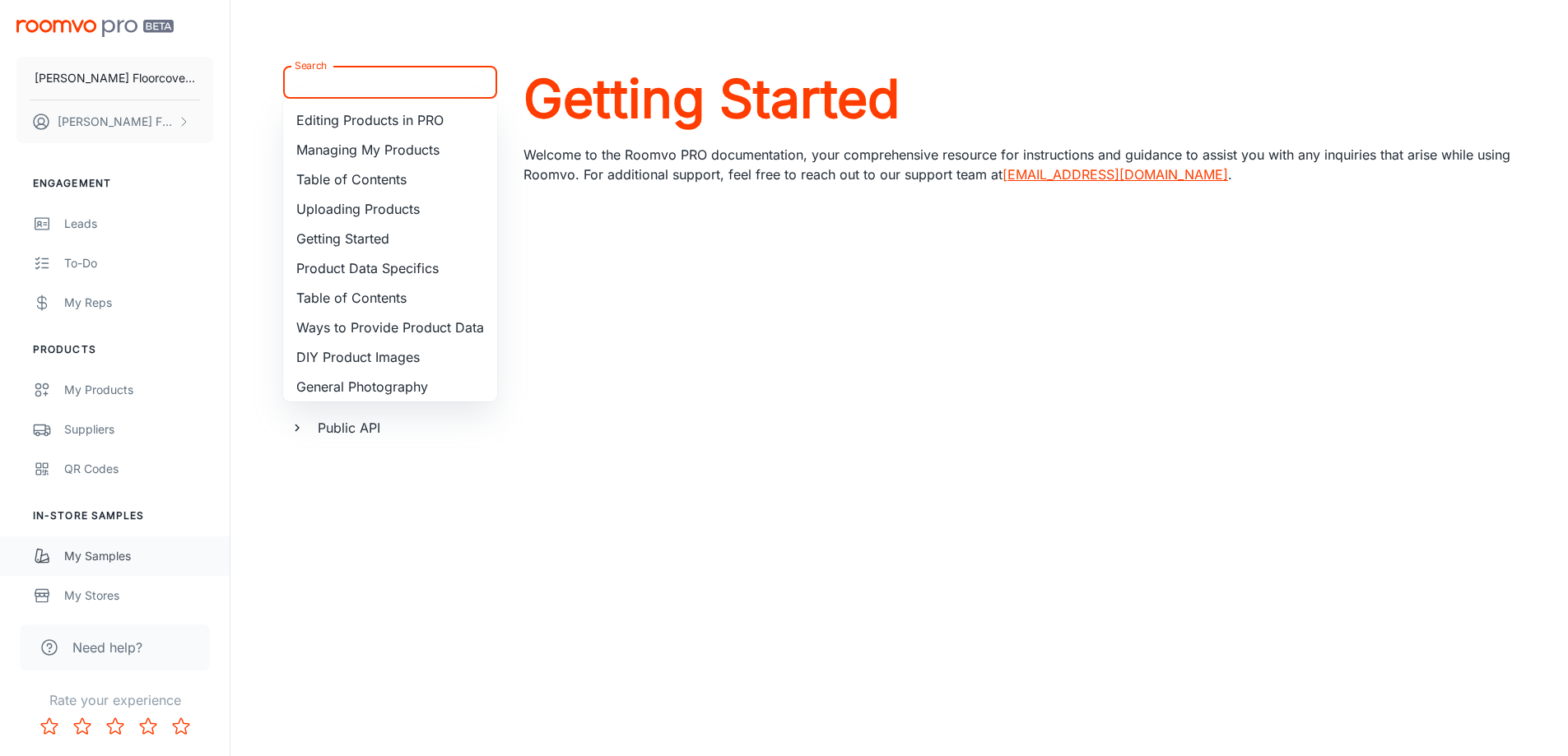
click at [127, 551] on div "My Samples" at bounding box center [138, 557] width 149 height 18
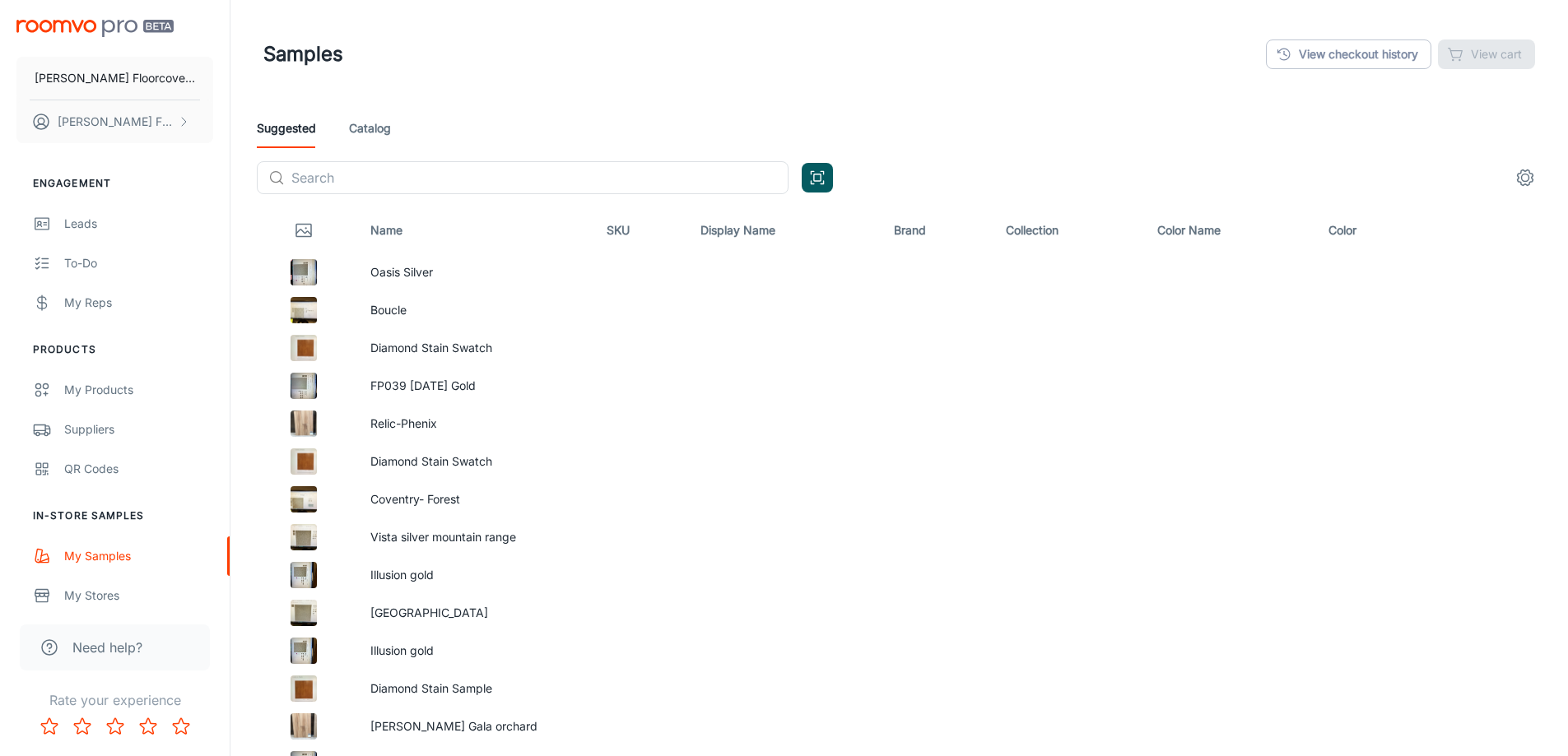
click at [387, 124] on link "Catalog" at bounding box center [370, 128] width 42 height 40
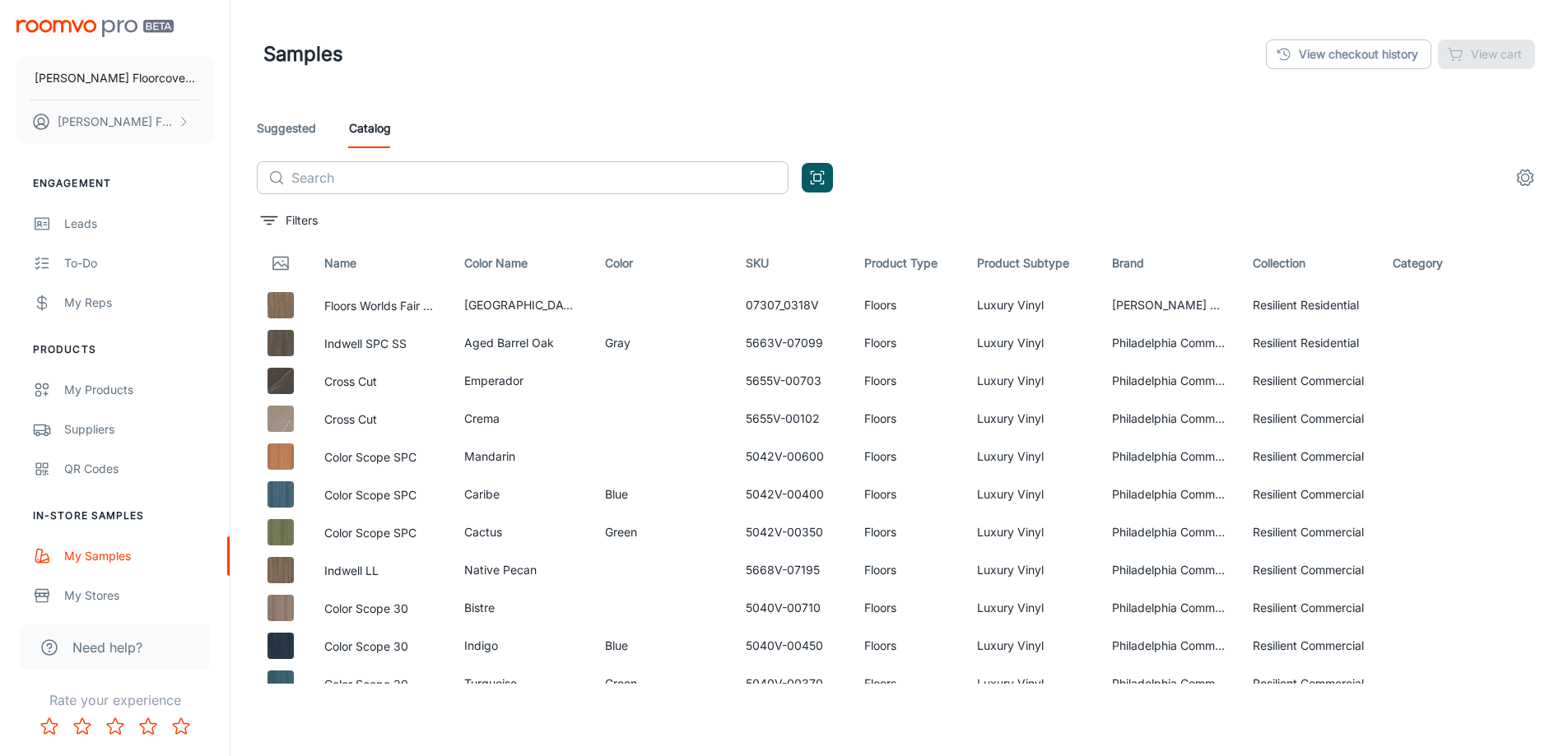
drag, startPoint x: 317, startPoint y: 158, endPoint x: 318, endPoint y: 177, distance: 19.0
click at [317, 162] on div "Suggested Catalog ​ ​" at bounding box center [899, 157] width 1312 height 98
click at [318, 177] on input "text" at bounding box center [540, 178] width 497 height 32
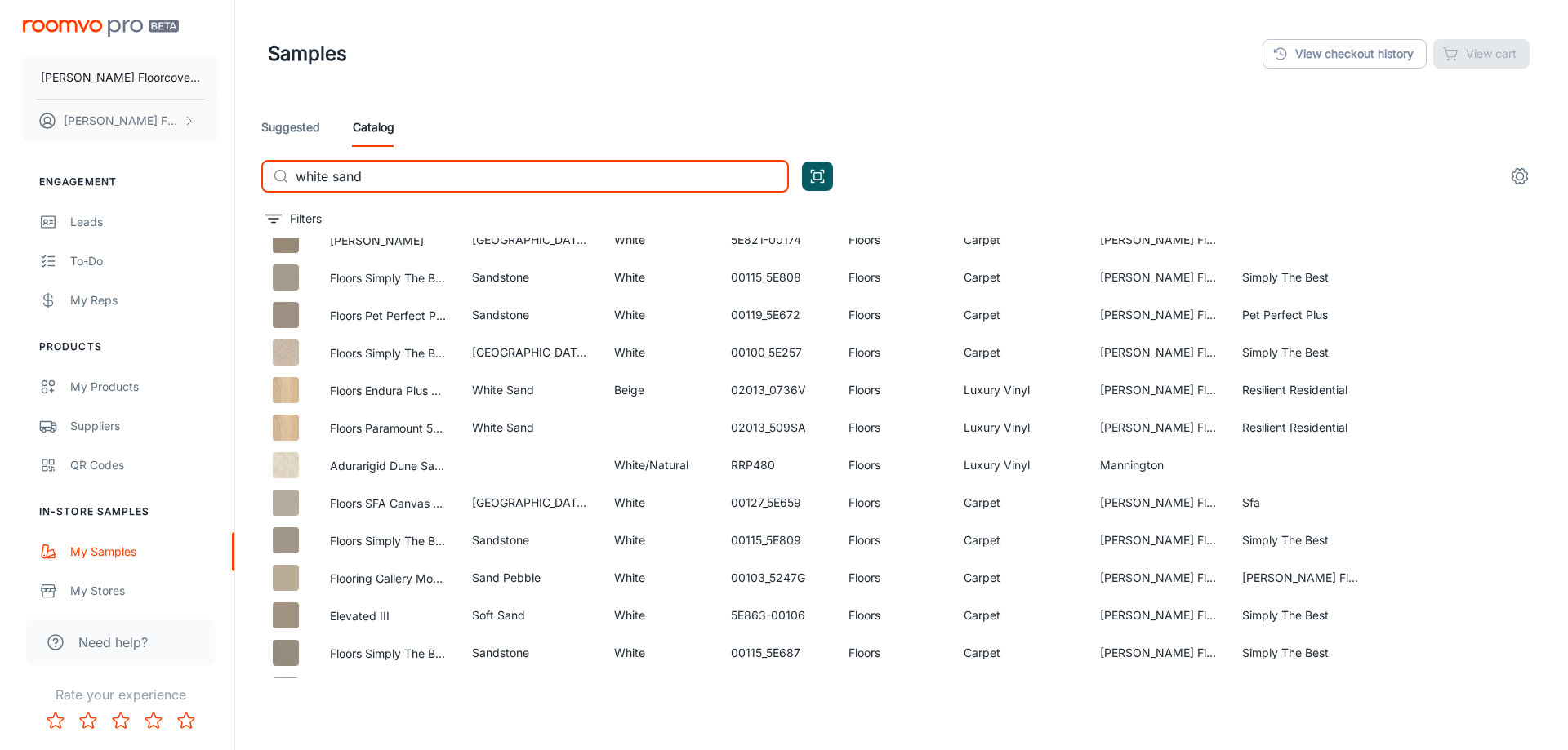
scroll to position [327, 0]
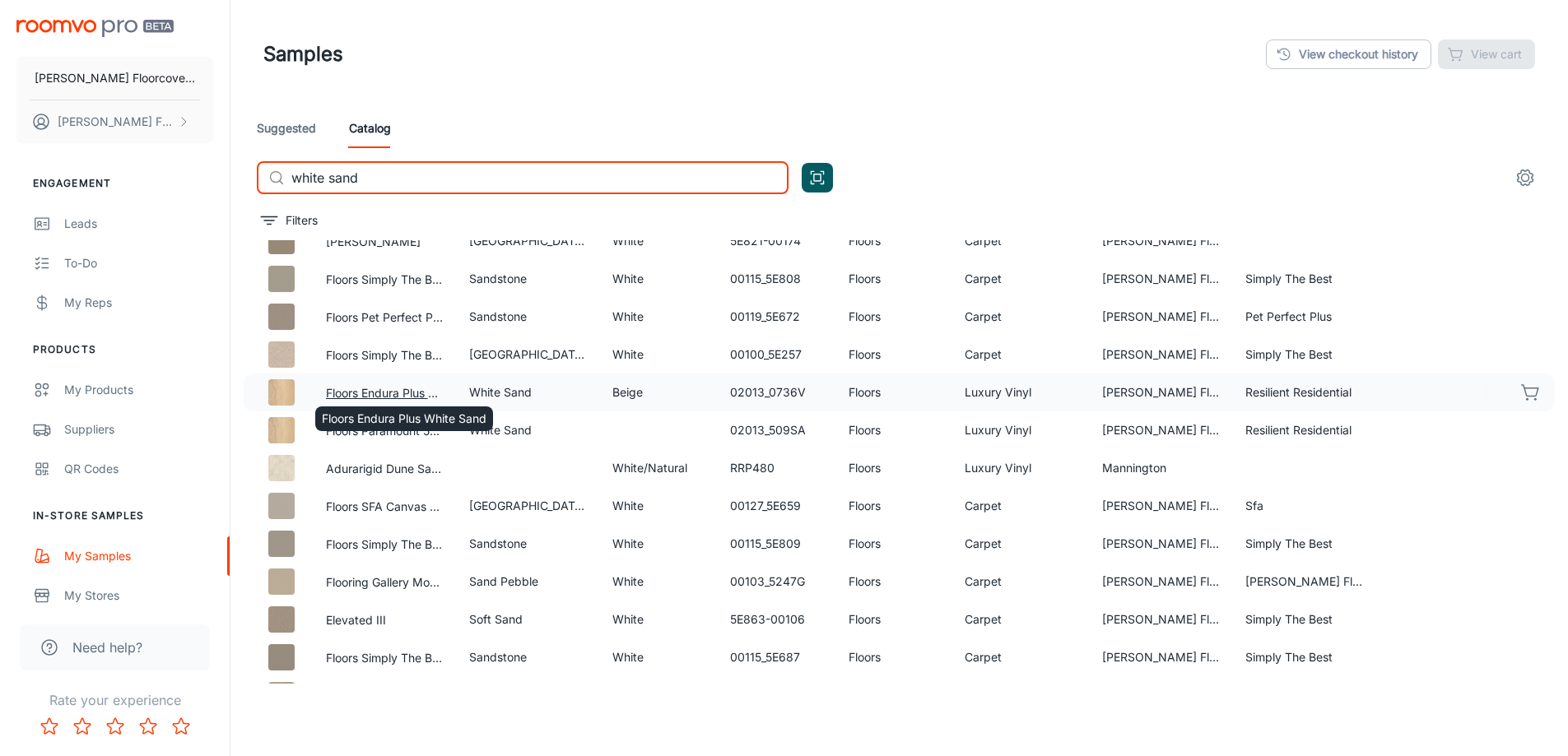
type input "white sand"
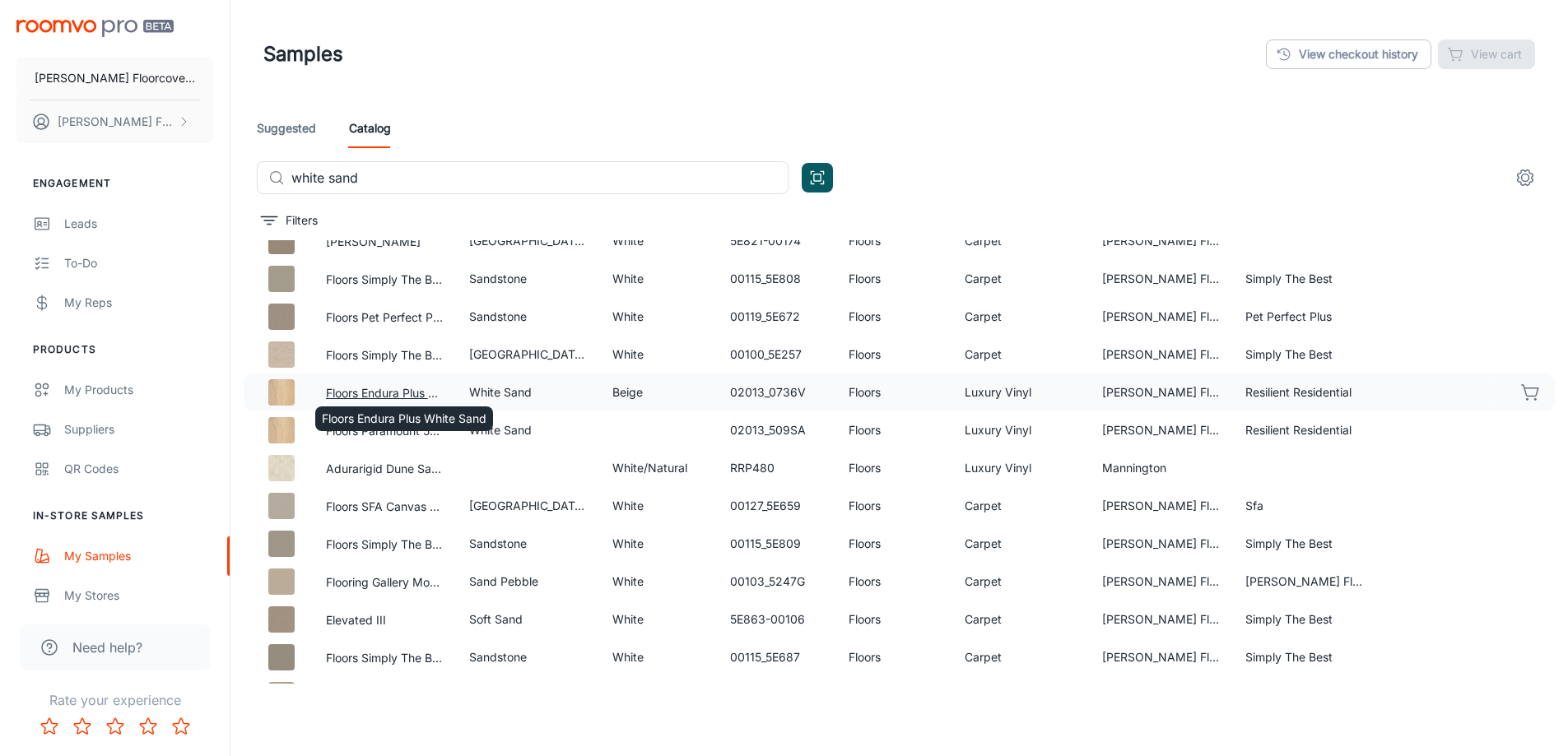
click at [379, 388] on button "Floors Endura Plus White Sand" at bounding box center [385, 393] width 117 height 18
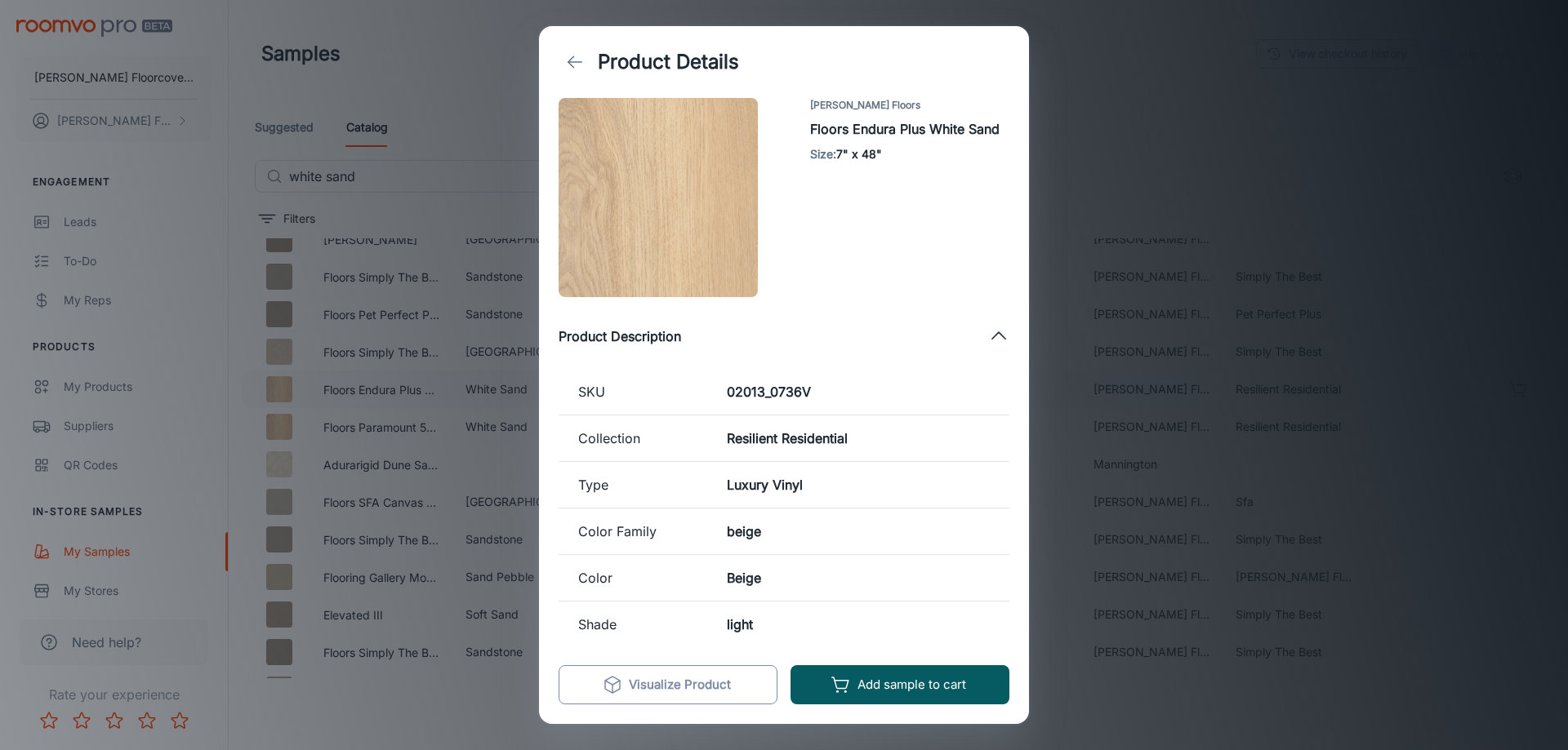
click at [708, 684] on button "Visualize Product" at bounding box center [668, 685] width 218 height 39
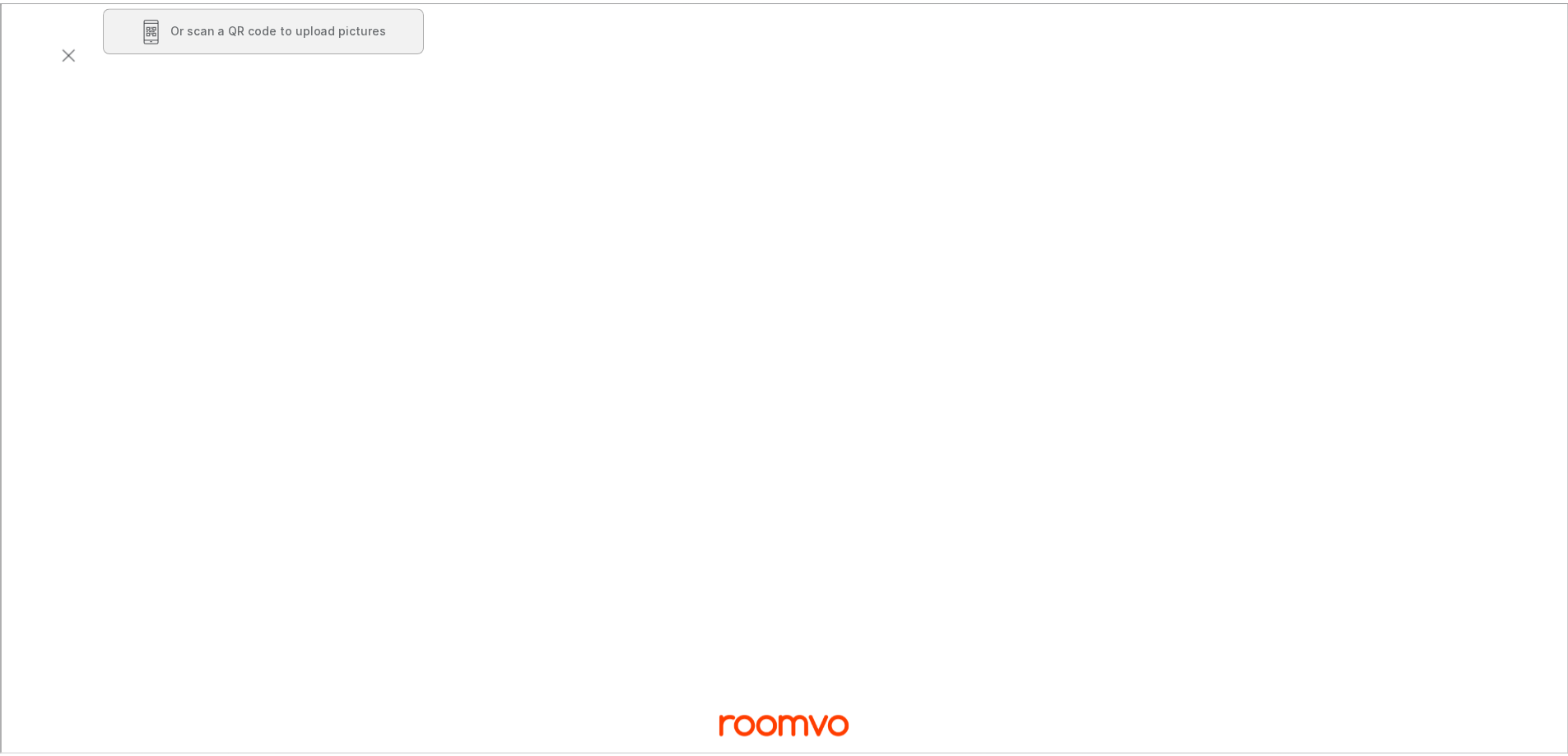
scroll to position [0, 0]
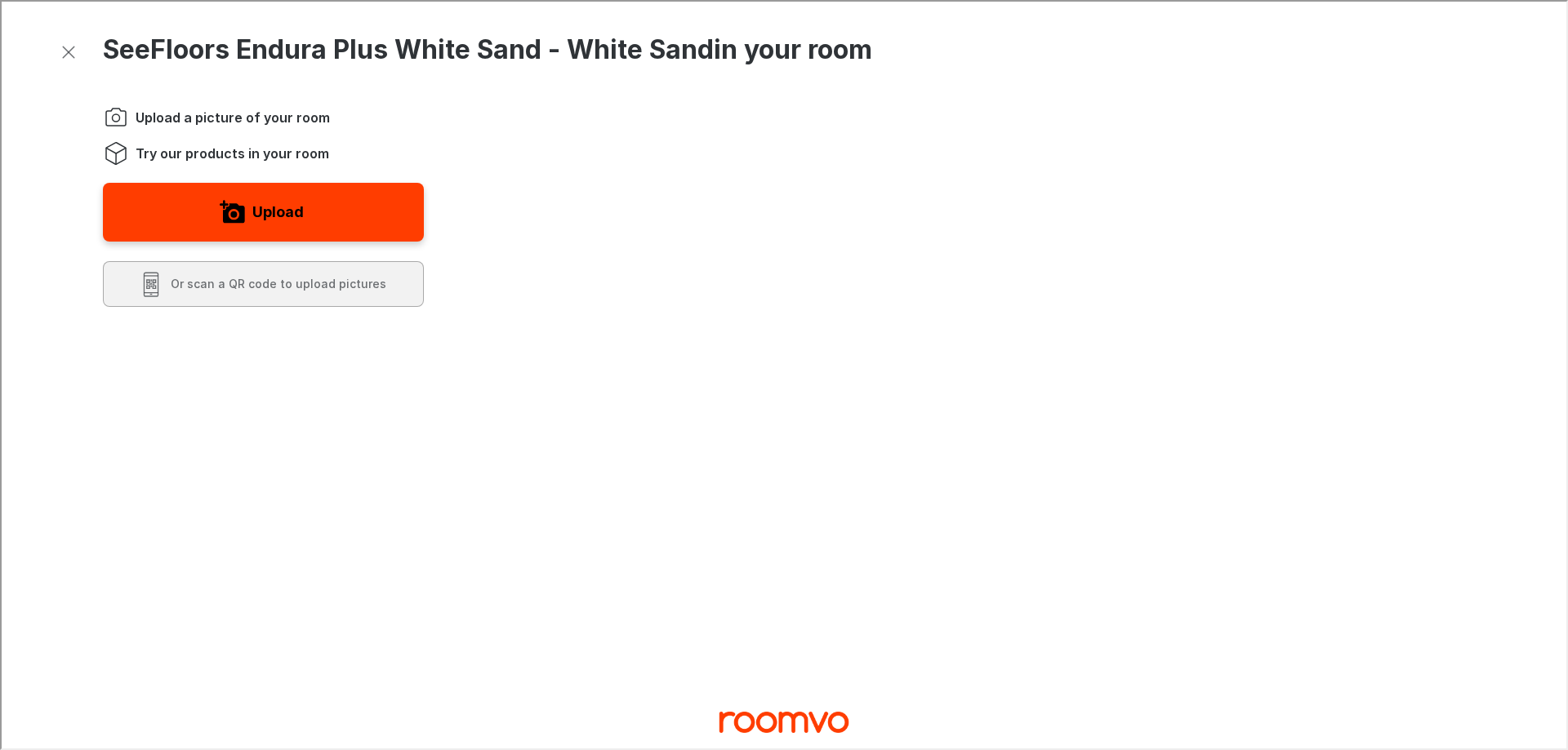
drag, startPoint x: 56, startPoint y: 43, endPoint x: 51, endPoint y: 29, distance: 14.9
click at [56, 43] on button "Exit visualizer" at bounding box center [66, 50] width 30 height 30
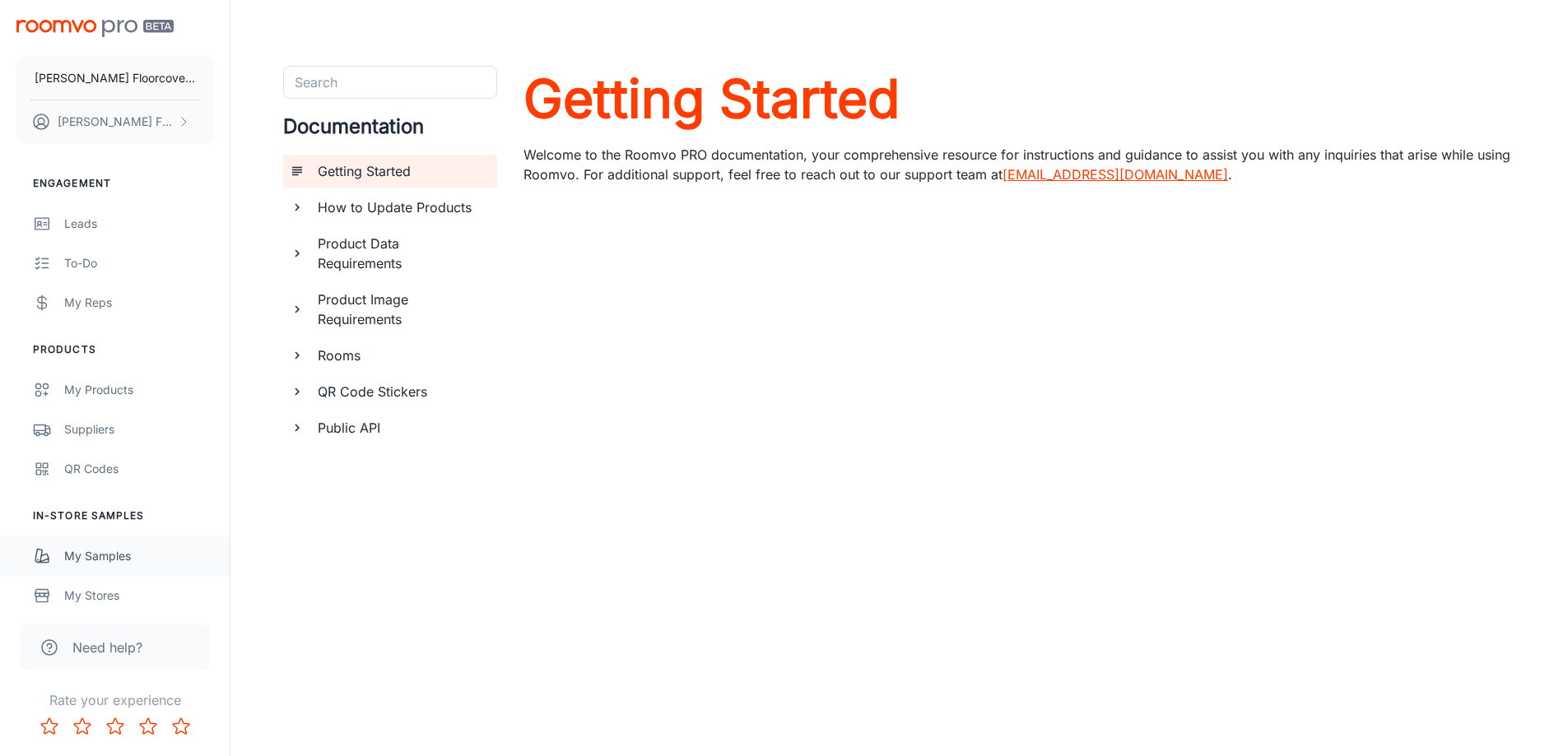
click at [123, 558] on div "My Samples" at bounding box center [138, 557] width 149 height 18
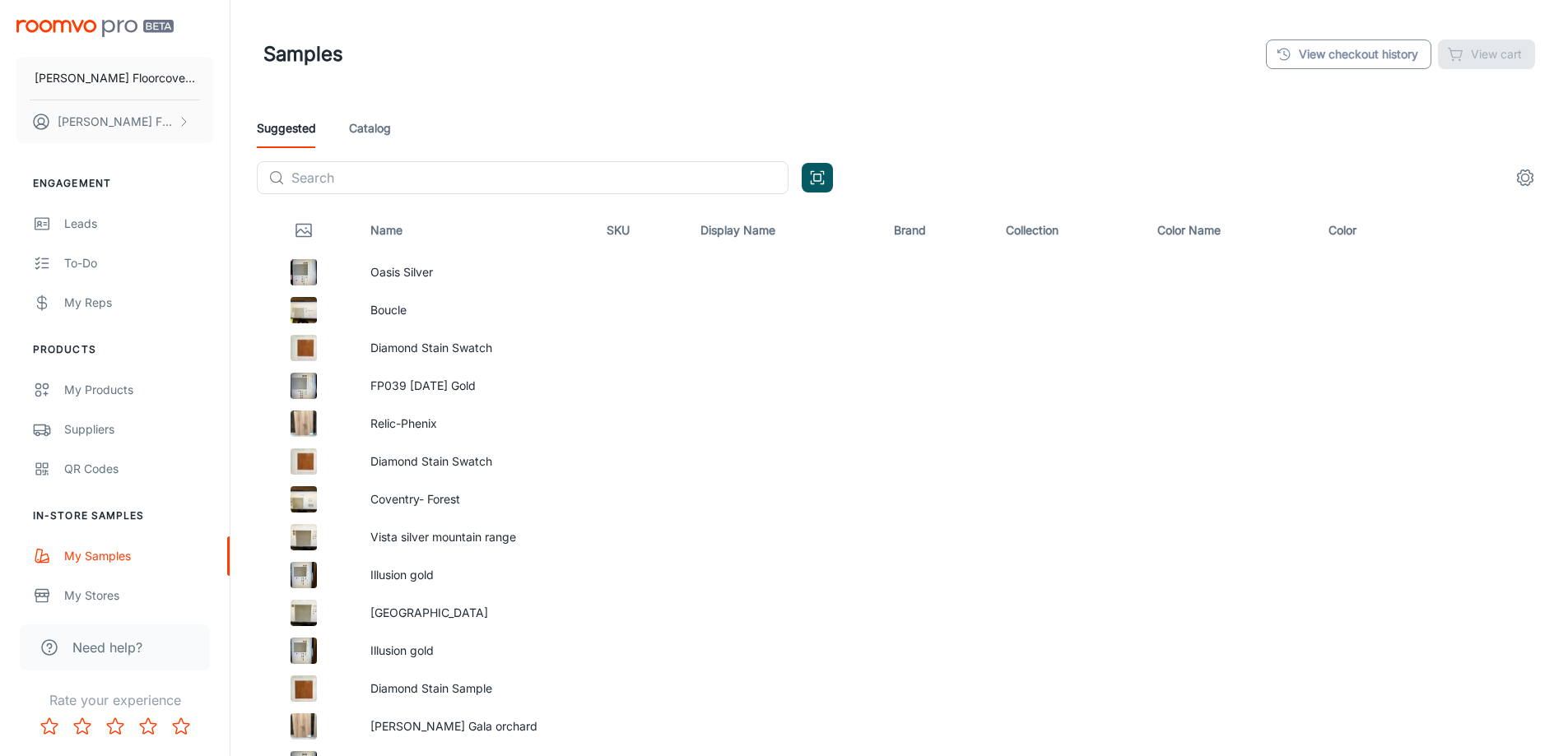
click at [1325, 50] on link "View checkout history" at bounding box center [1349, 54] width 165 height 30
